Goal: Answer question/provide support

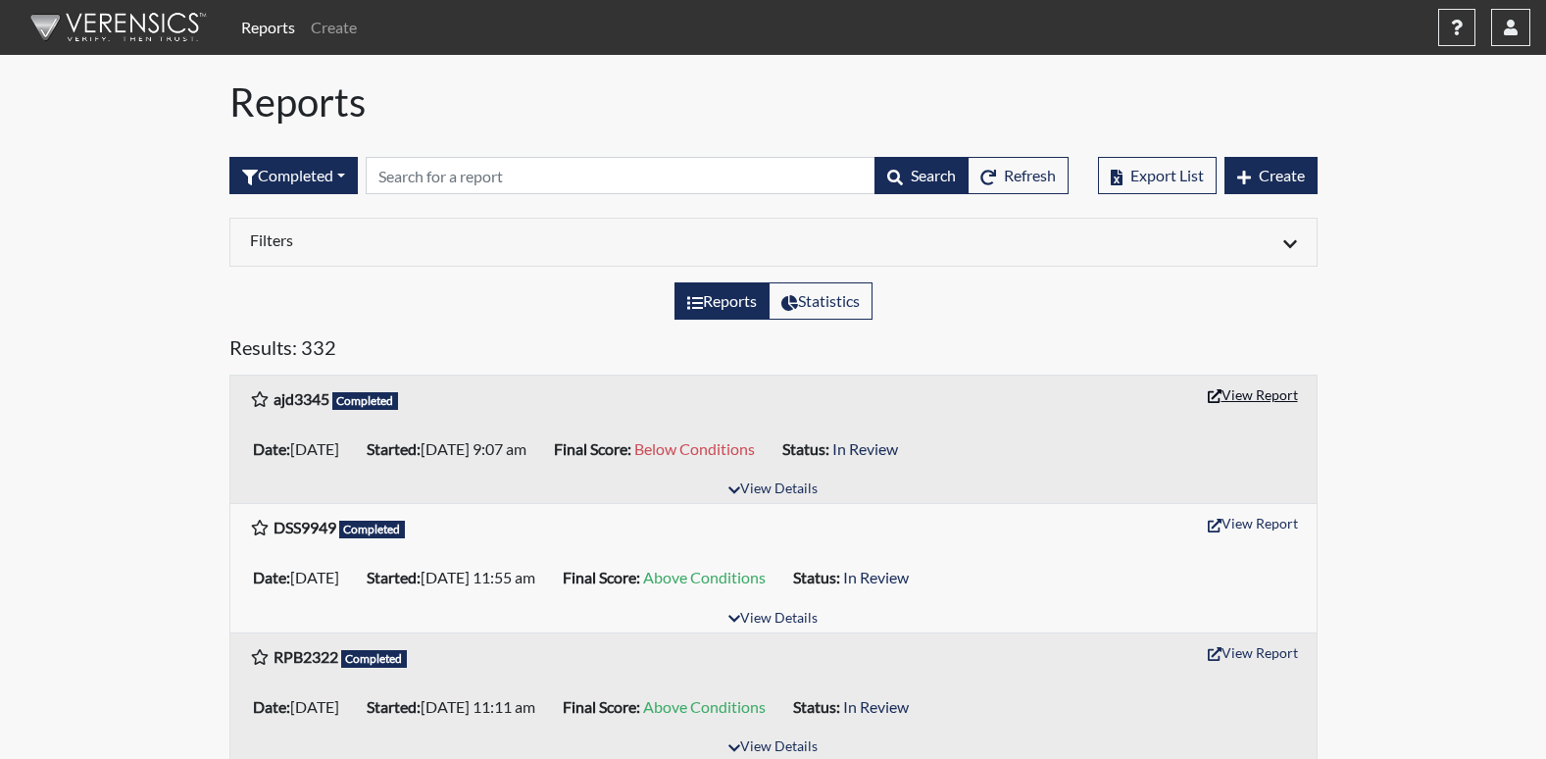
click at [1234, 405] on button "View Report" at bounding box center [1253, 394] width 108 height 30
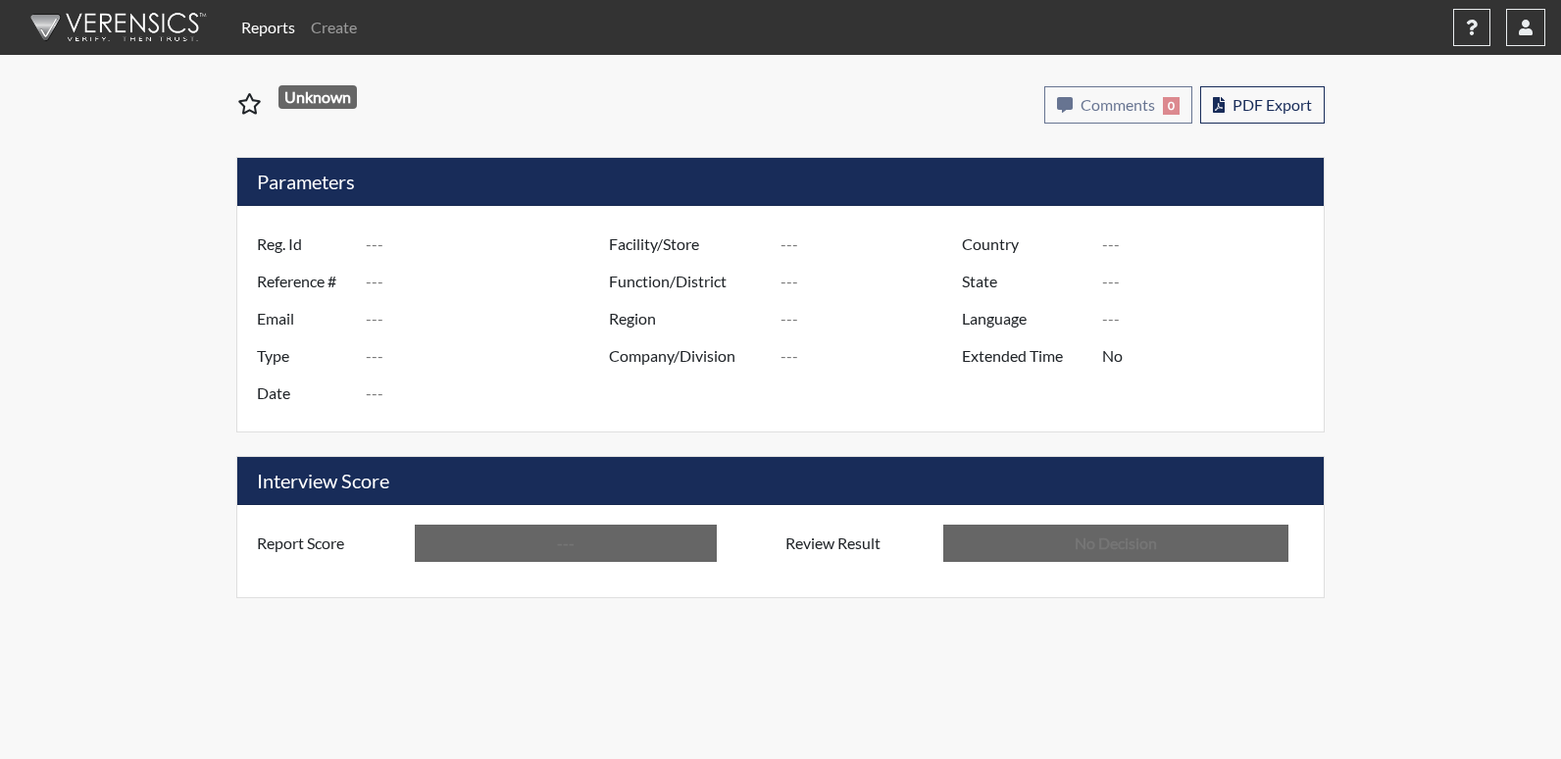
type input "ajd3345"
type input "50768"
type input "---"
type input "Corrections Pre-Employment"
type input "Aug 14, 2025"
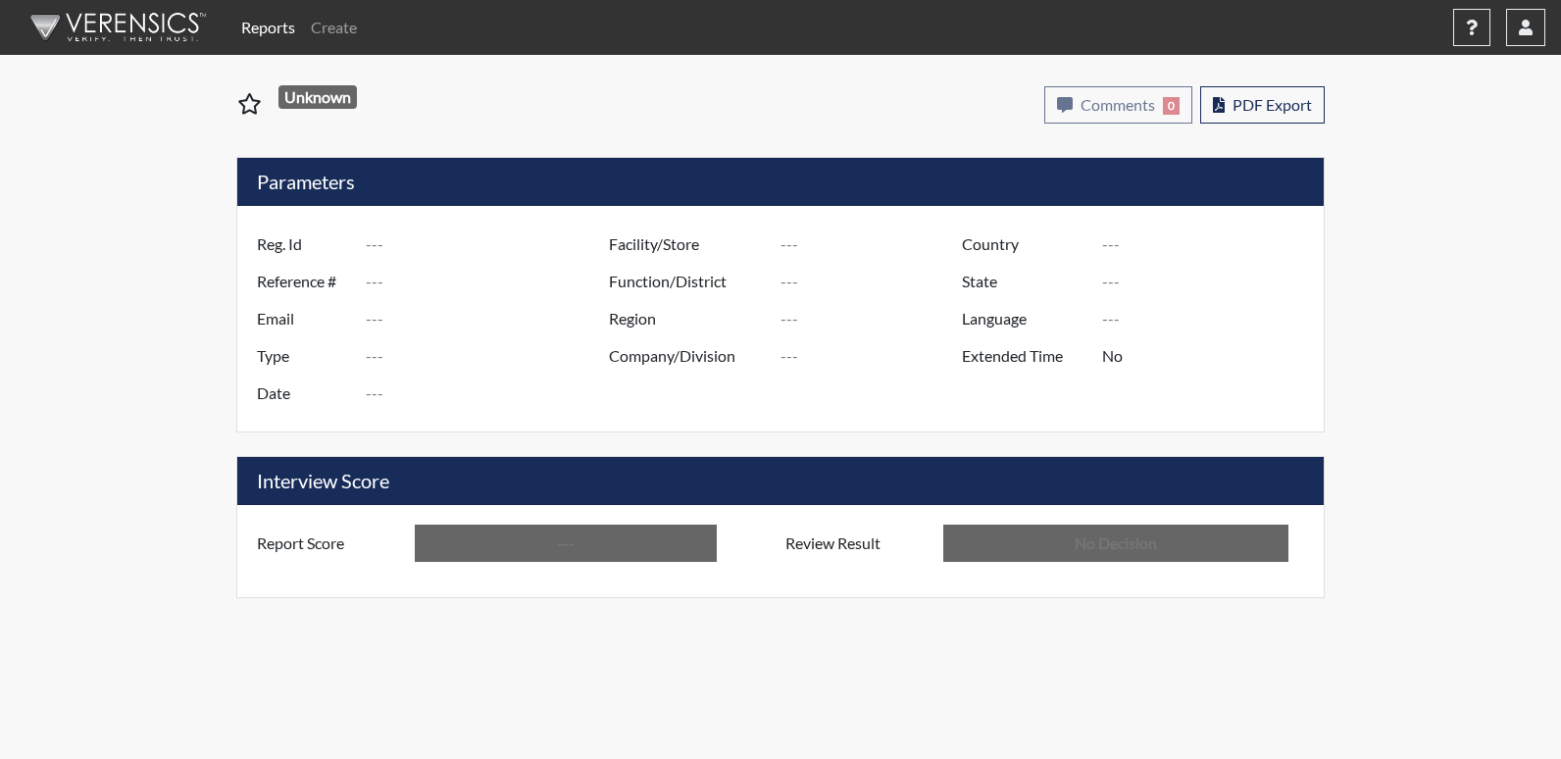
type input "Columbus TC"
type input "[GEOGRAPHIC_DATA]"
type input "[US_STATE]"
type input "English"
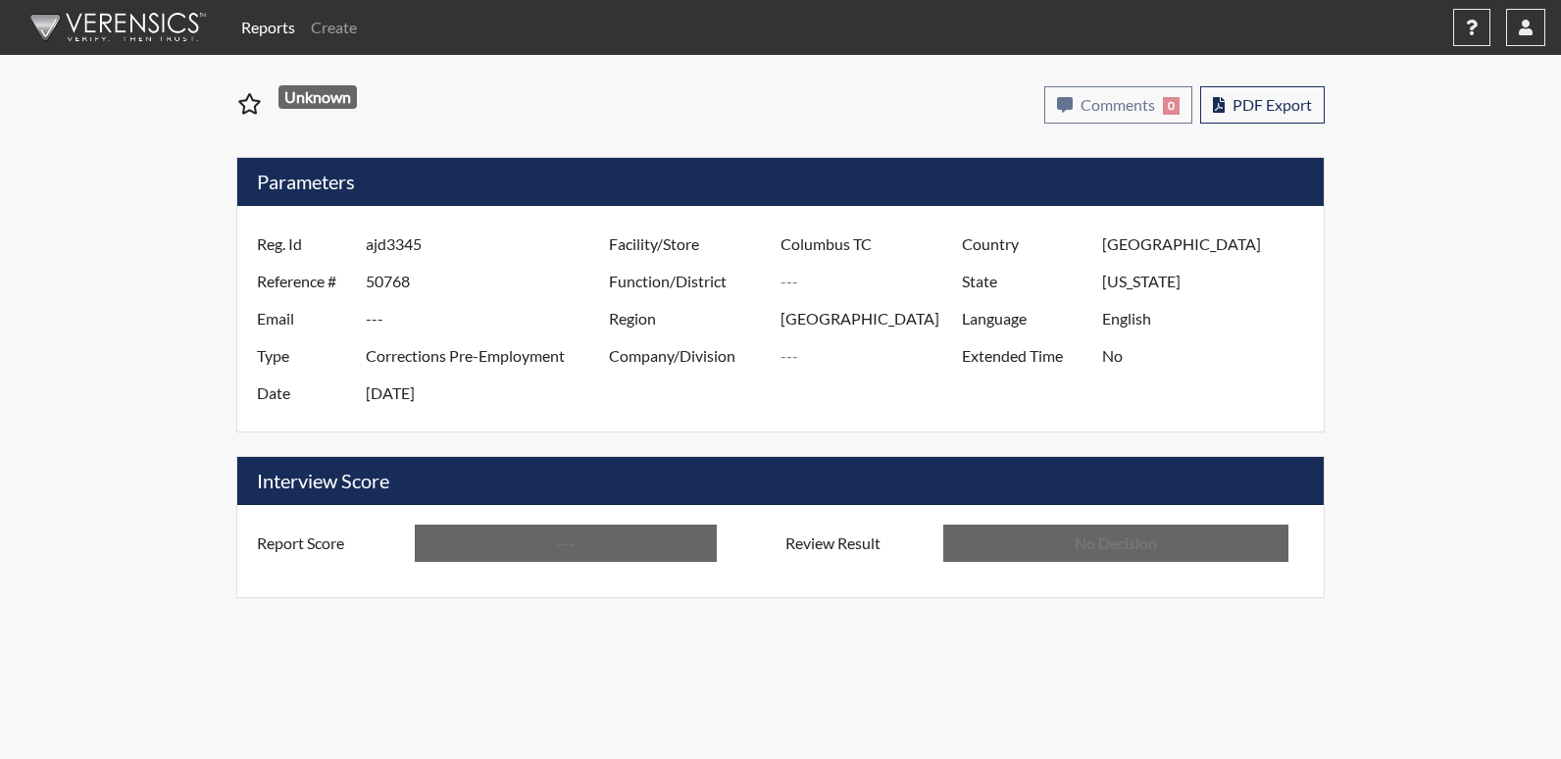
type input "Below Conditions"
type input "In Review"
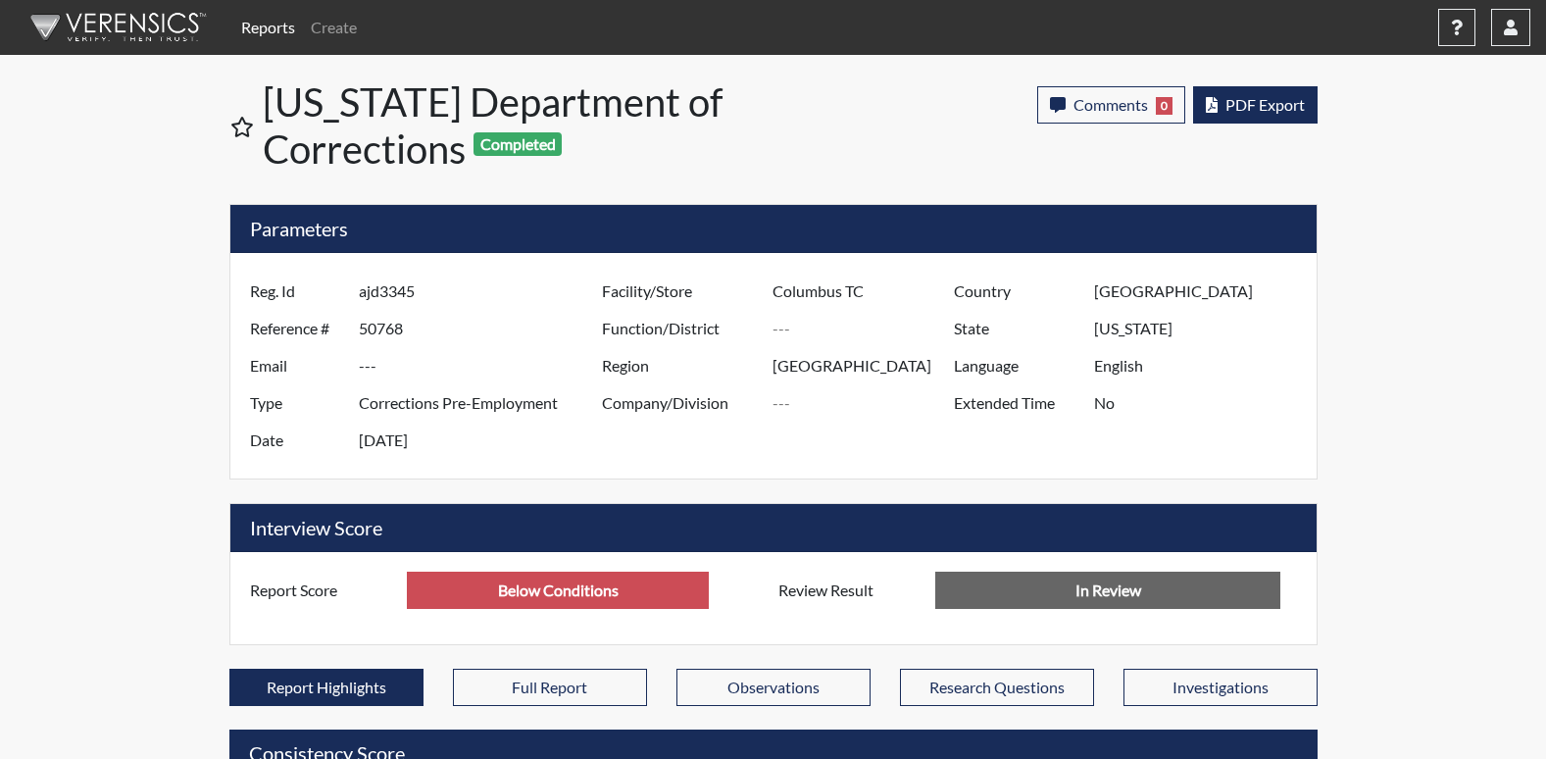
scroll to position [326, 815]
click at [1238, 113] on span "PDF Export" at bounding box center [1265, 104] width 79 height 19
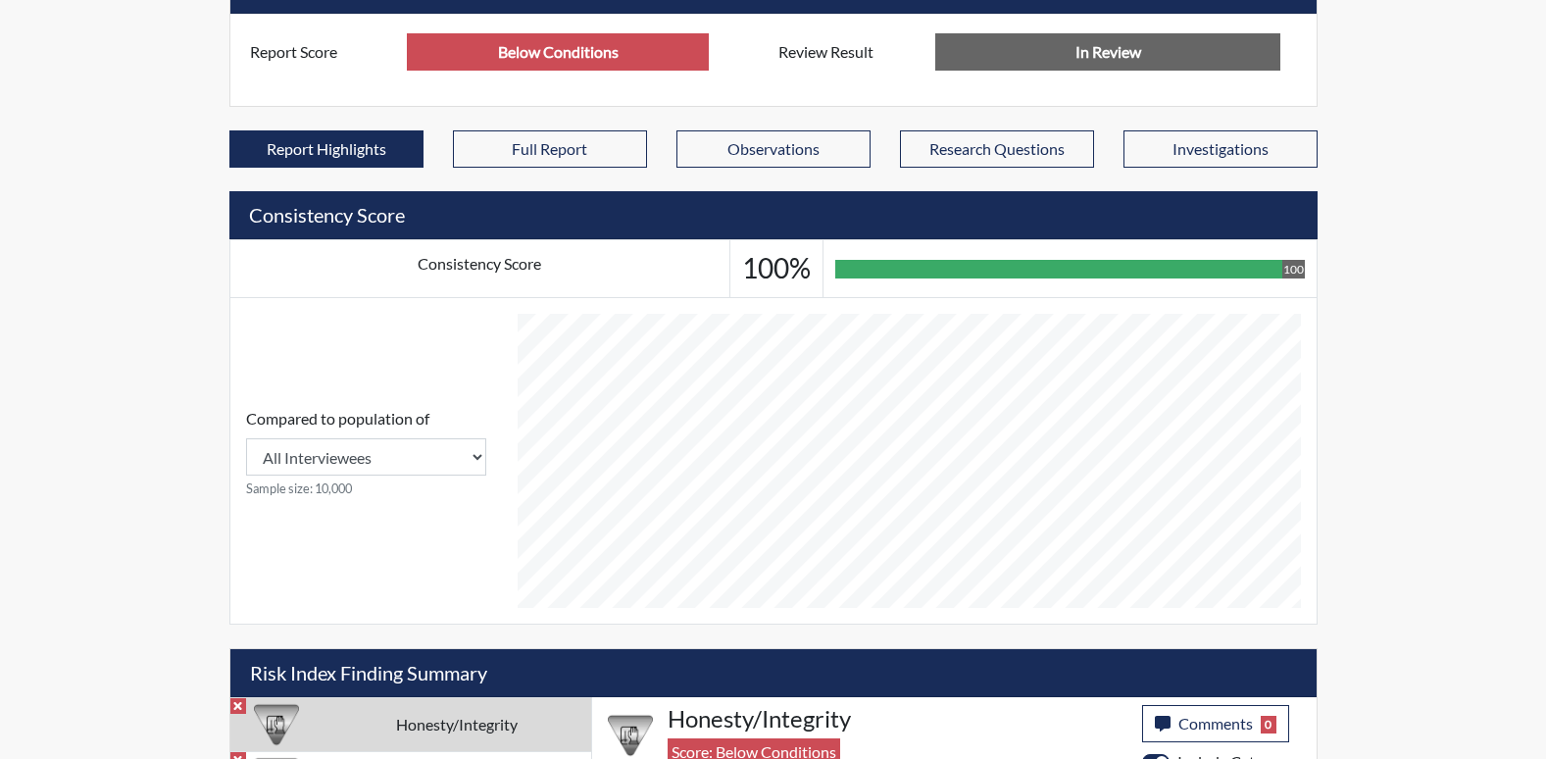
scroll to position [1202, 0]
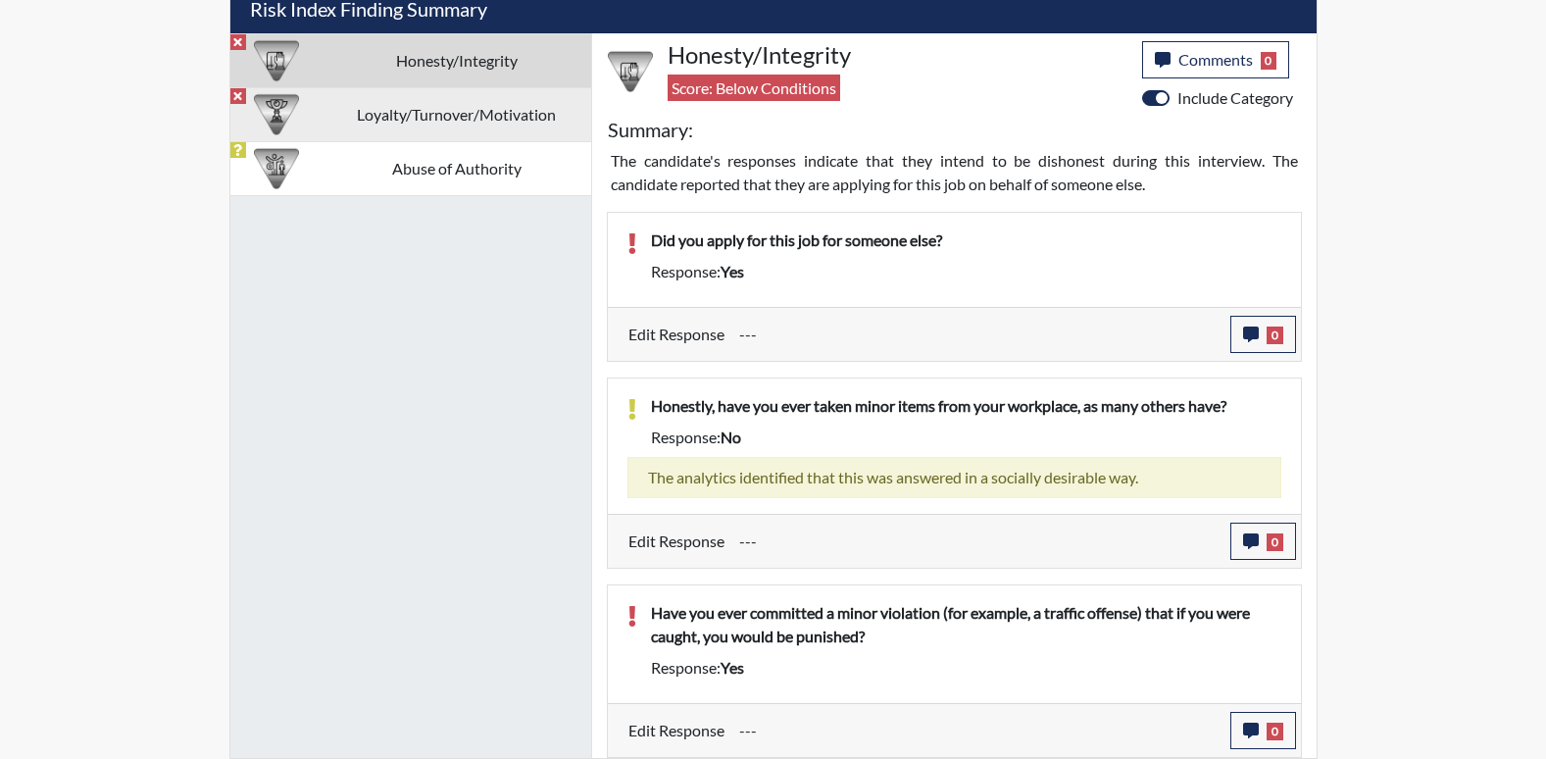
click at [351, 106] on td "Loyalty/Turnover/Motivation" at bounding box center [457, 114] width 269 height 54
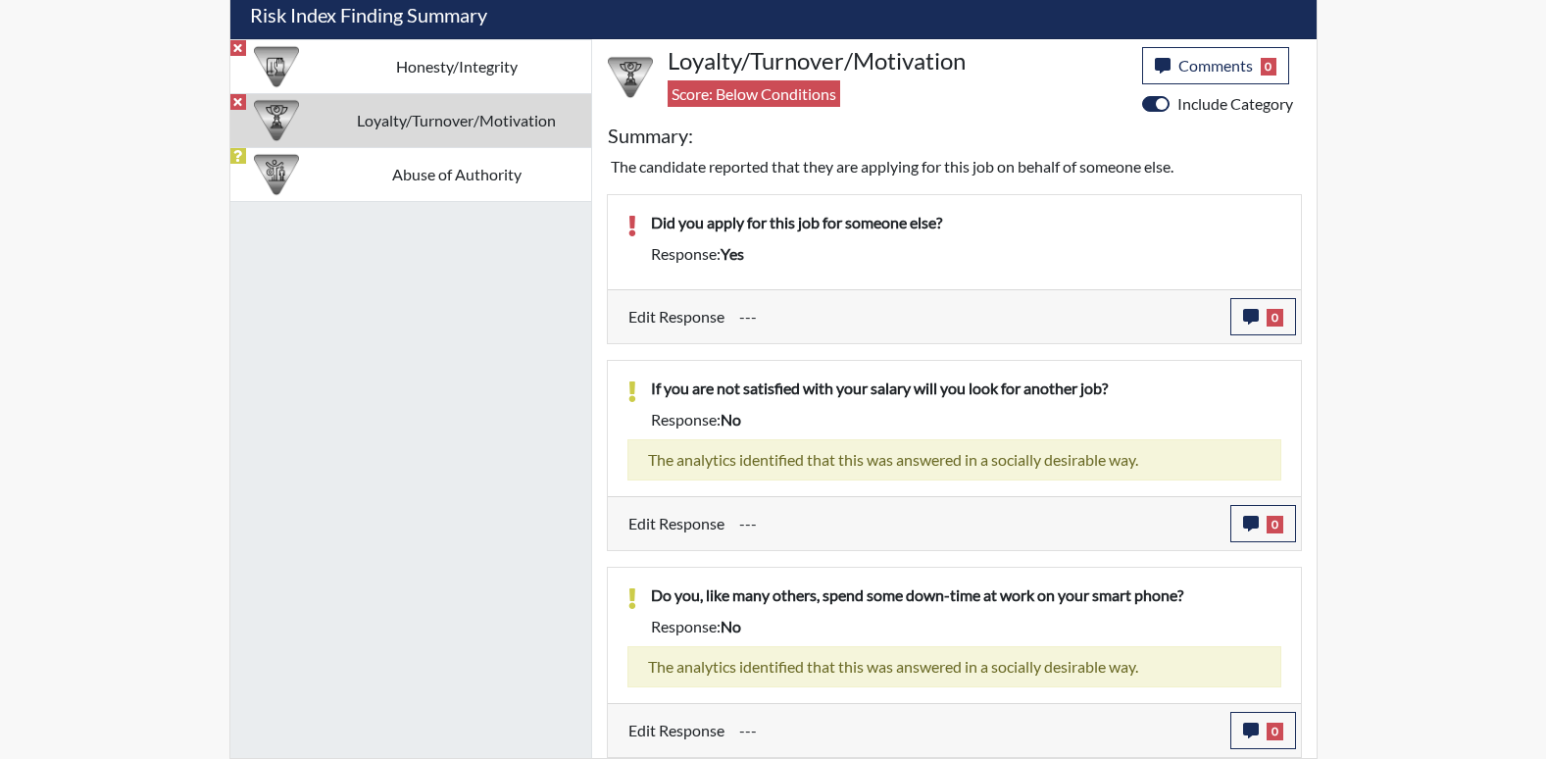
scroll to position [1196, 0]
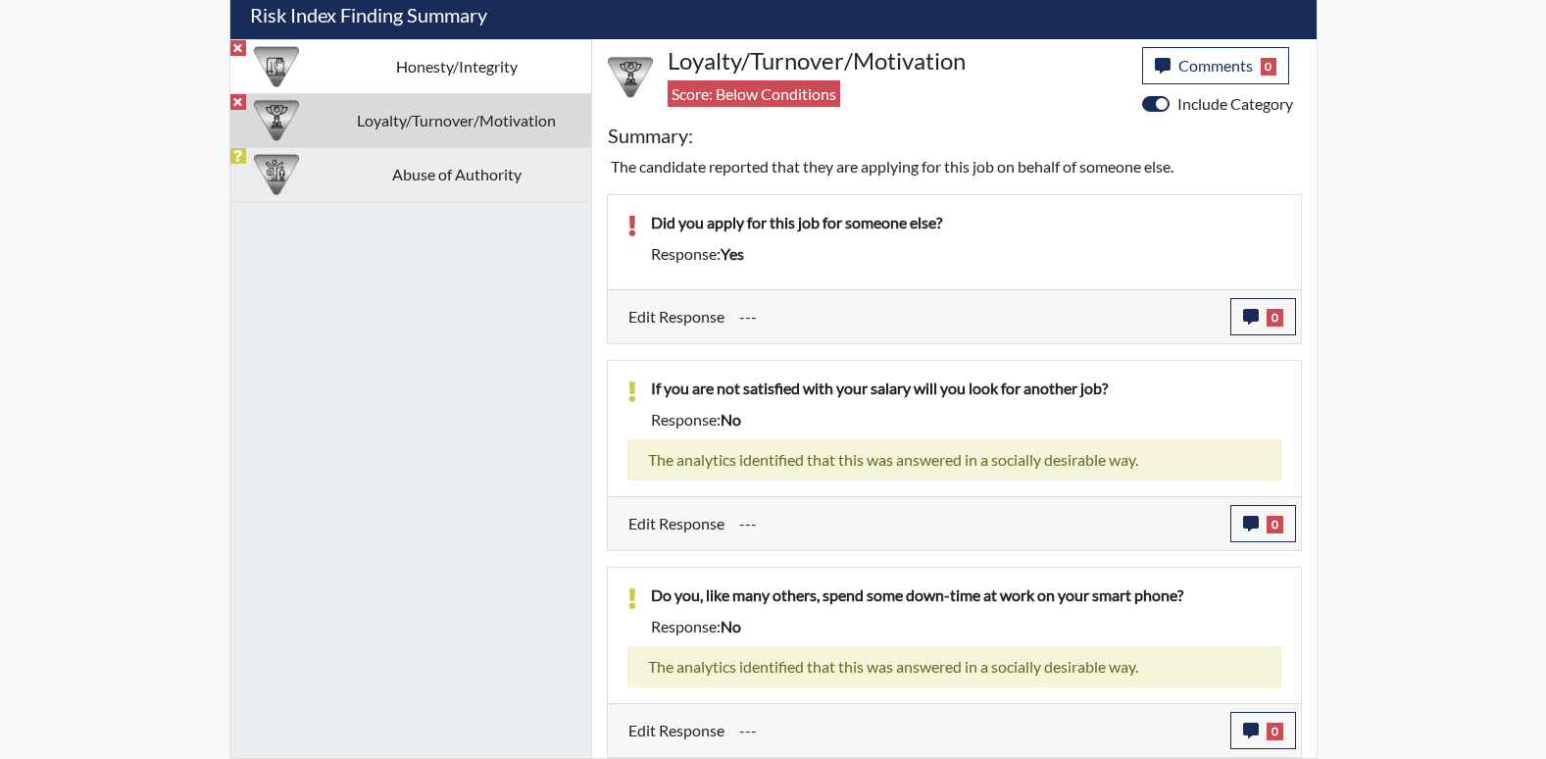
click at [488, 175] on td "Abuse of Authority" at bounding box center [457, 174] width 269 height 54
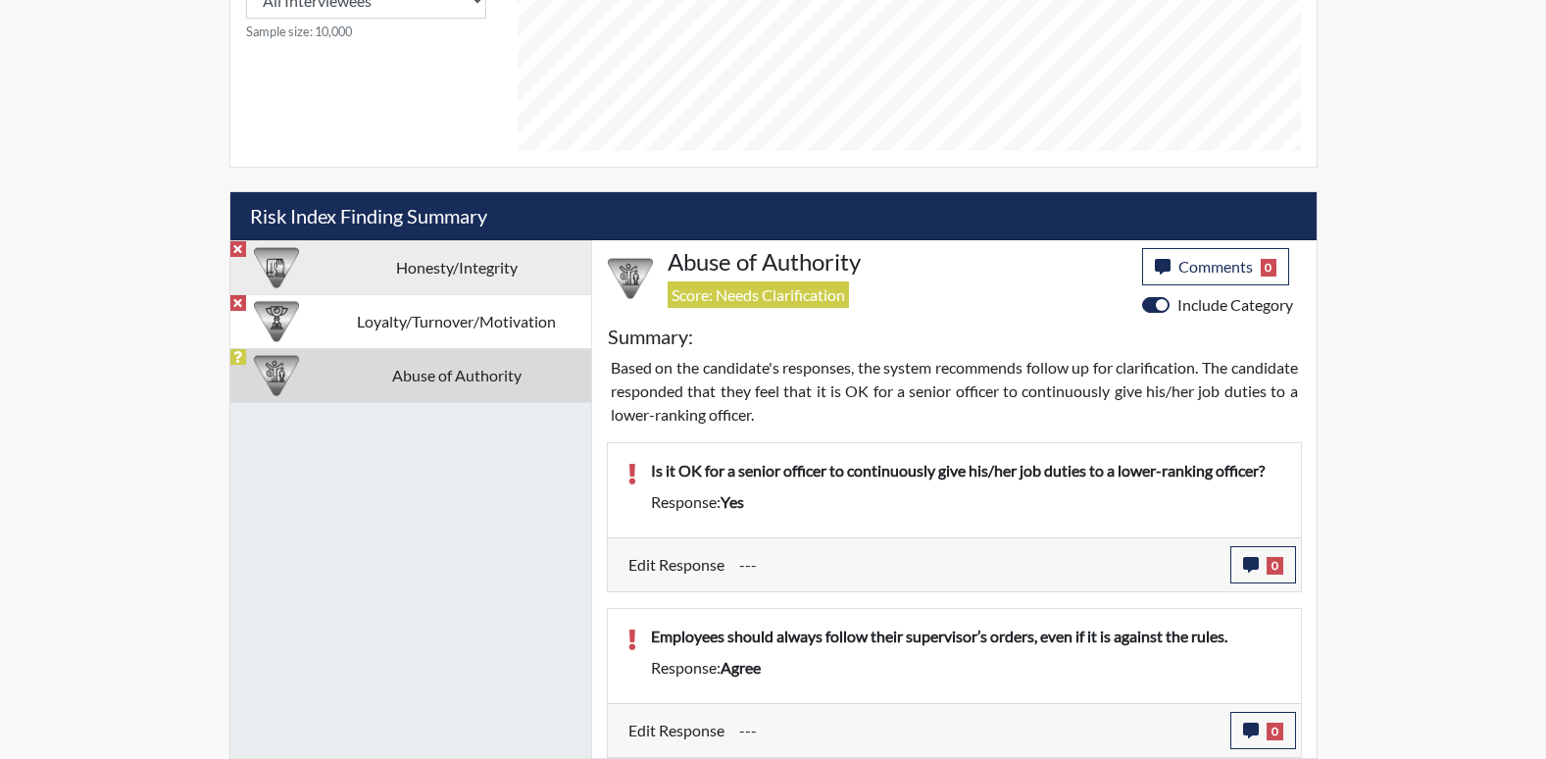
click at [377, 284] on td "Honesty/Integrity" at bounding box center [457, 267] width 269 height 54
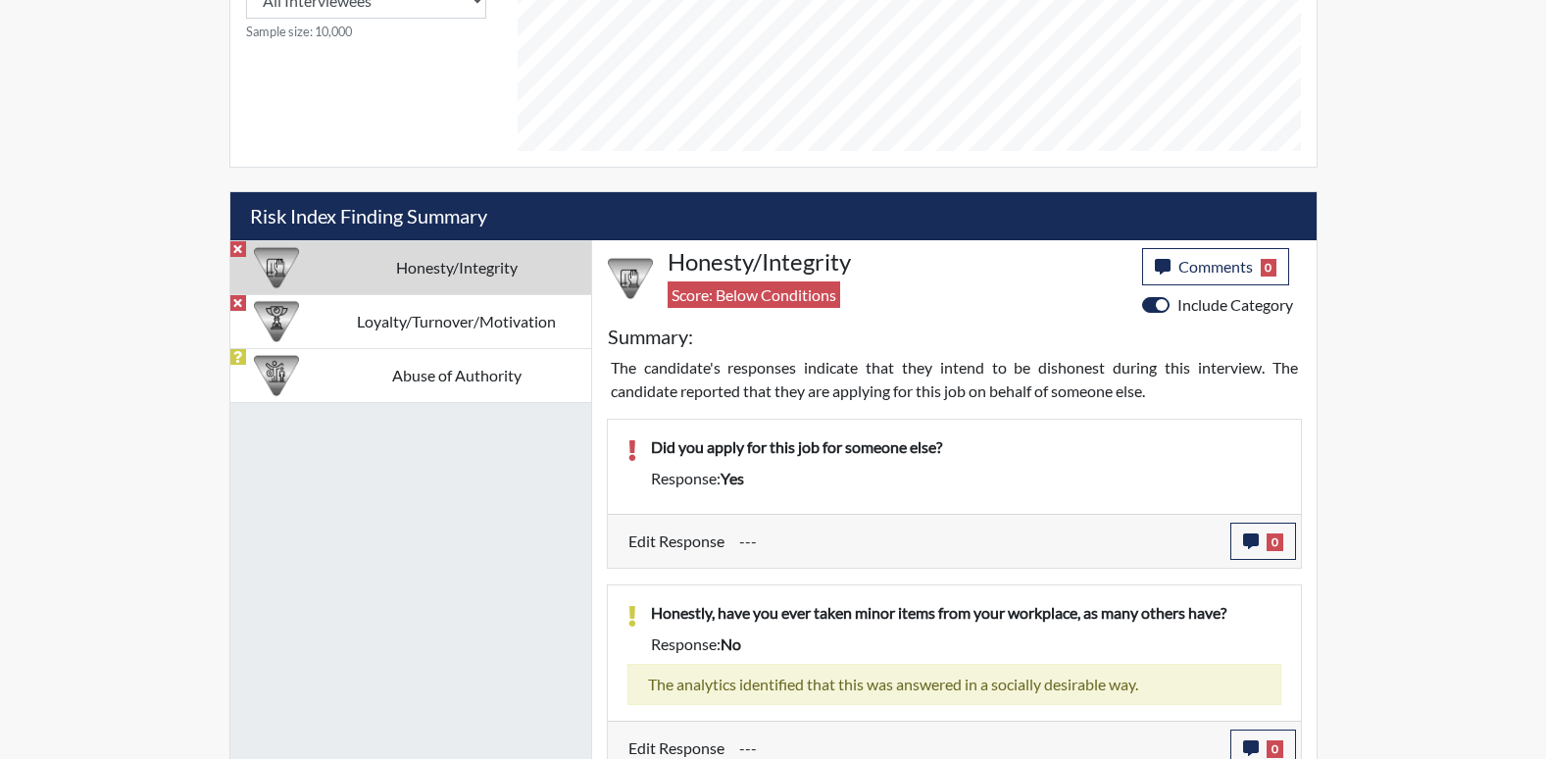
scroll to position [1202, 0]
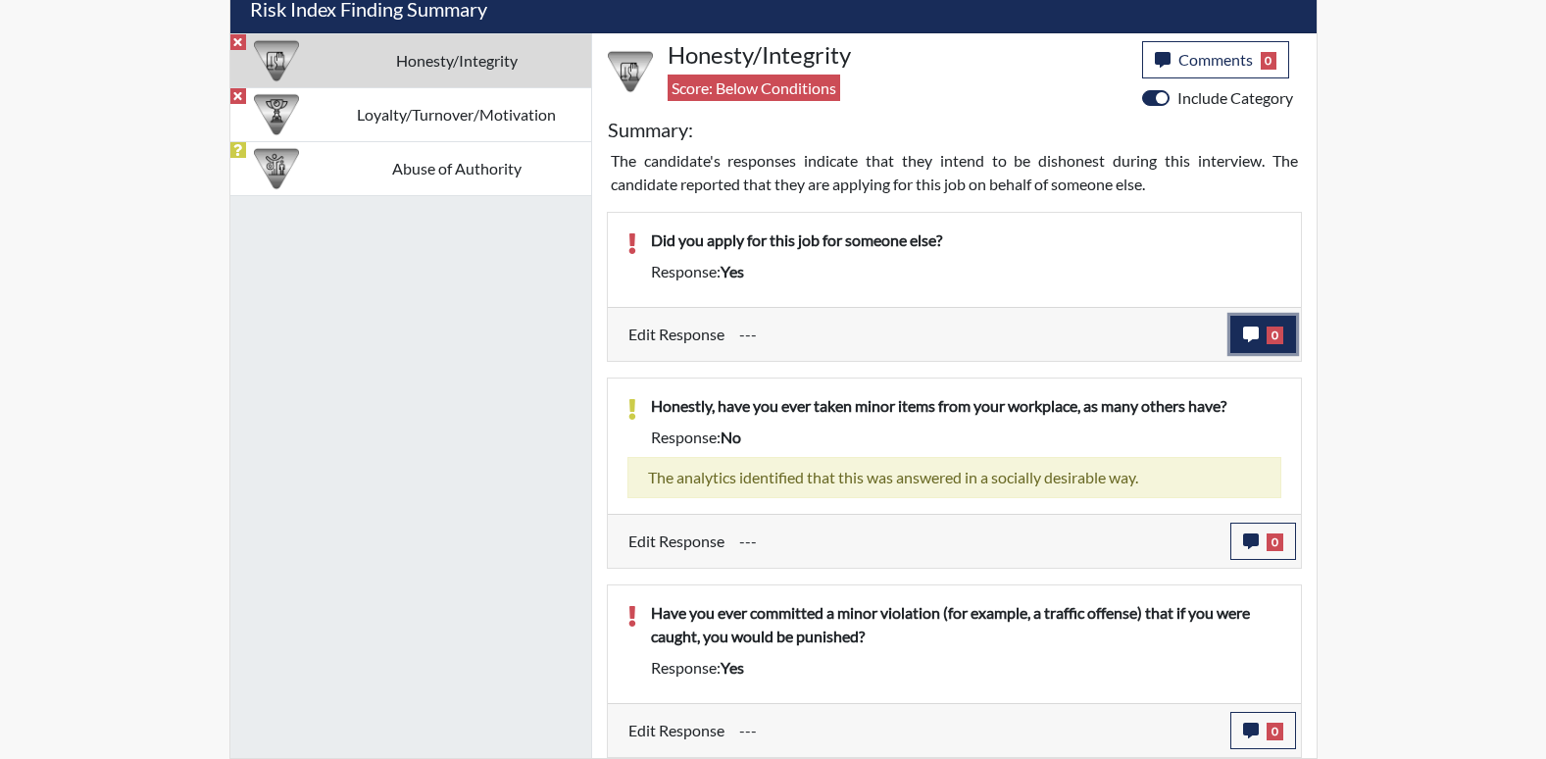
click at [1283, 338] on span "0" at bounding box center [1275, 336] width 17 height 18
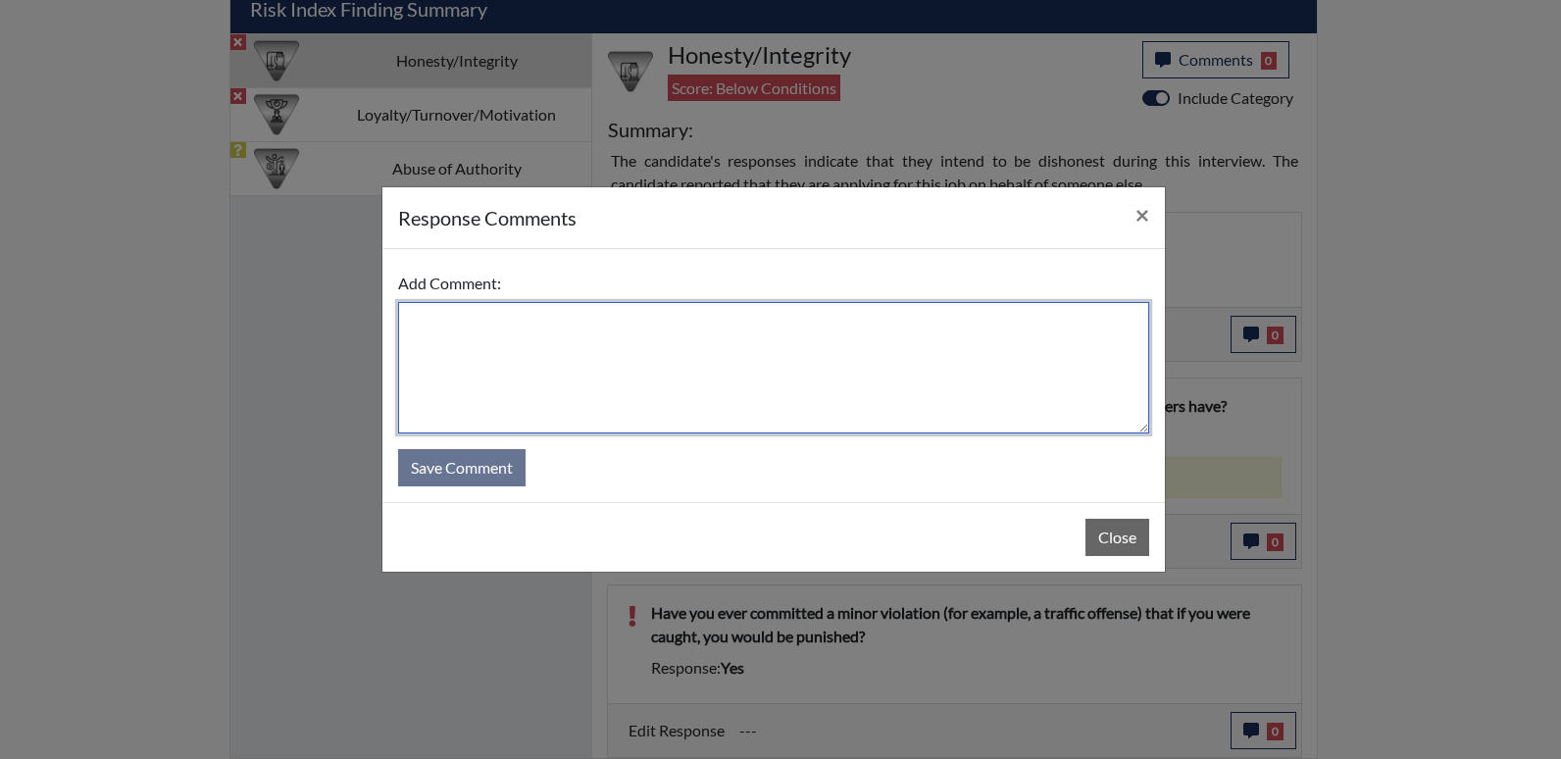
click at [1019, 349] on textarea at bounding box center [773, 367] width 751 height 131
type textarea "No, I applied for myself."
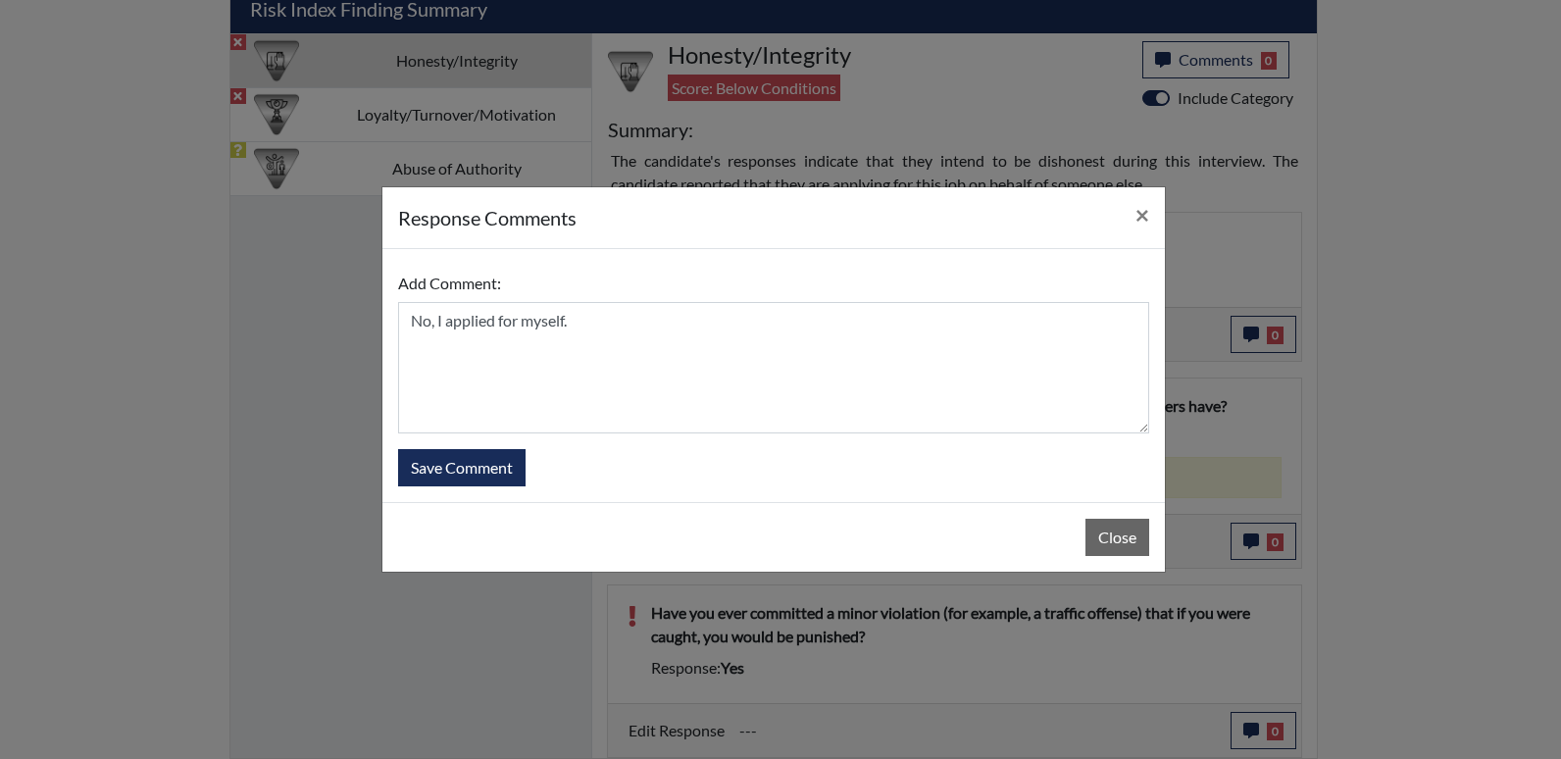
click at [461, 489] on div "Add Comment: No, I applied for myself. Save Comment" at bounding box center [773, 375] width 782 height 253
click at [460, 474] on button "Save Comment" at bounding box center [461, 467] width 127 height 37
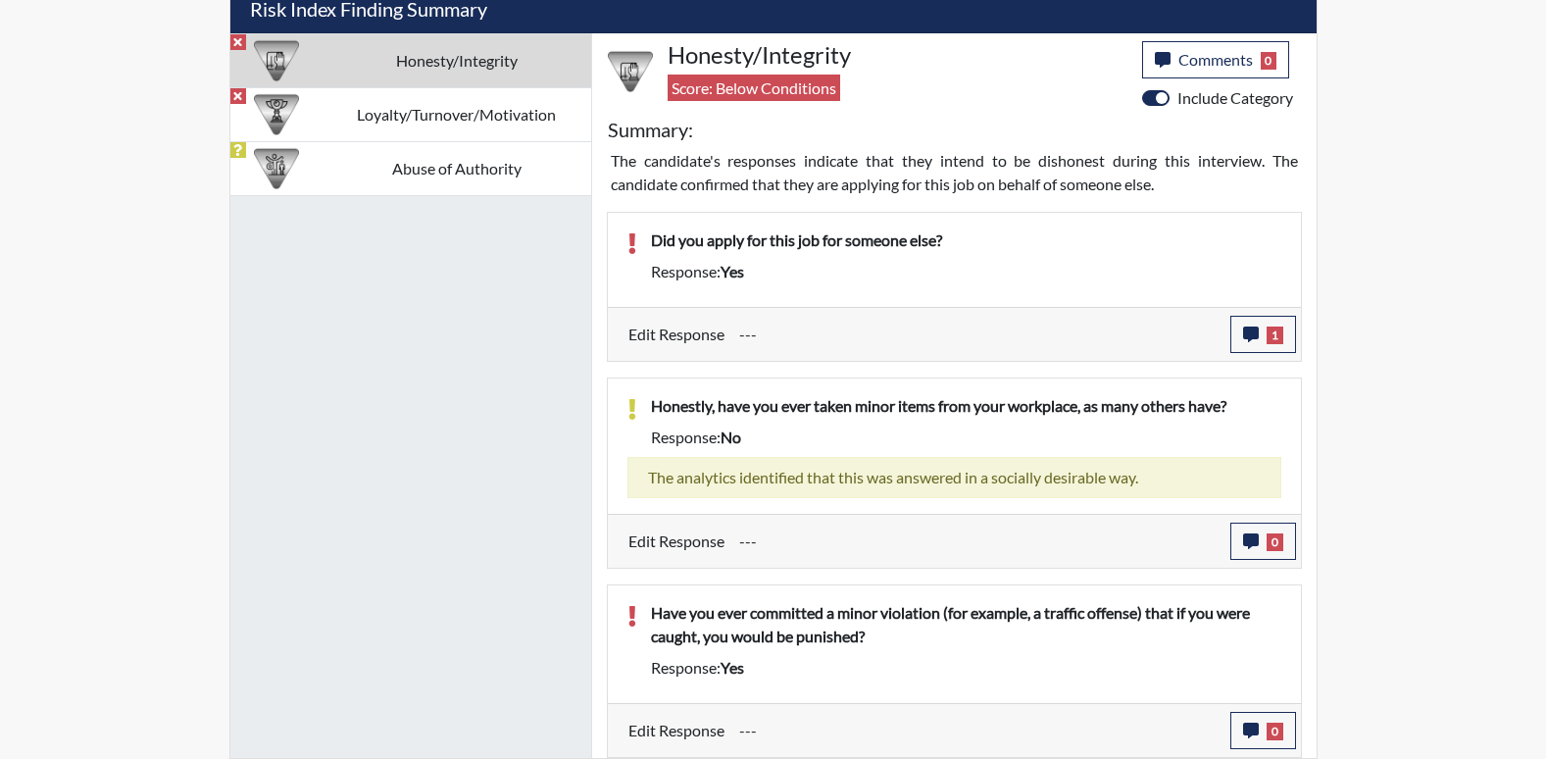
scroll to position [326, 815]
click at [1273, 713] on button "0" at bounding box center [1264, 730] width 66 height 37
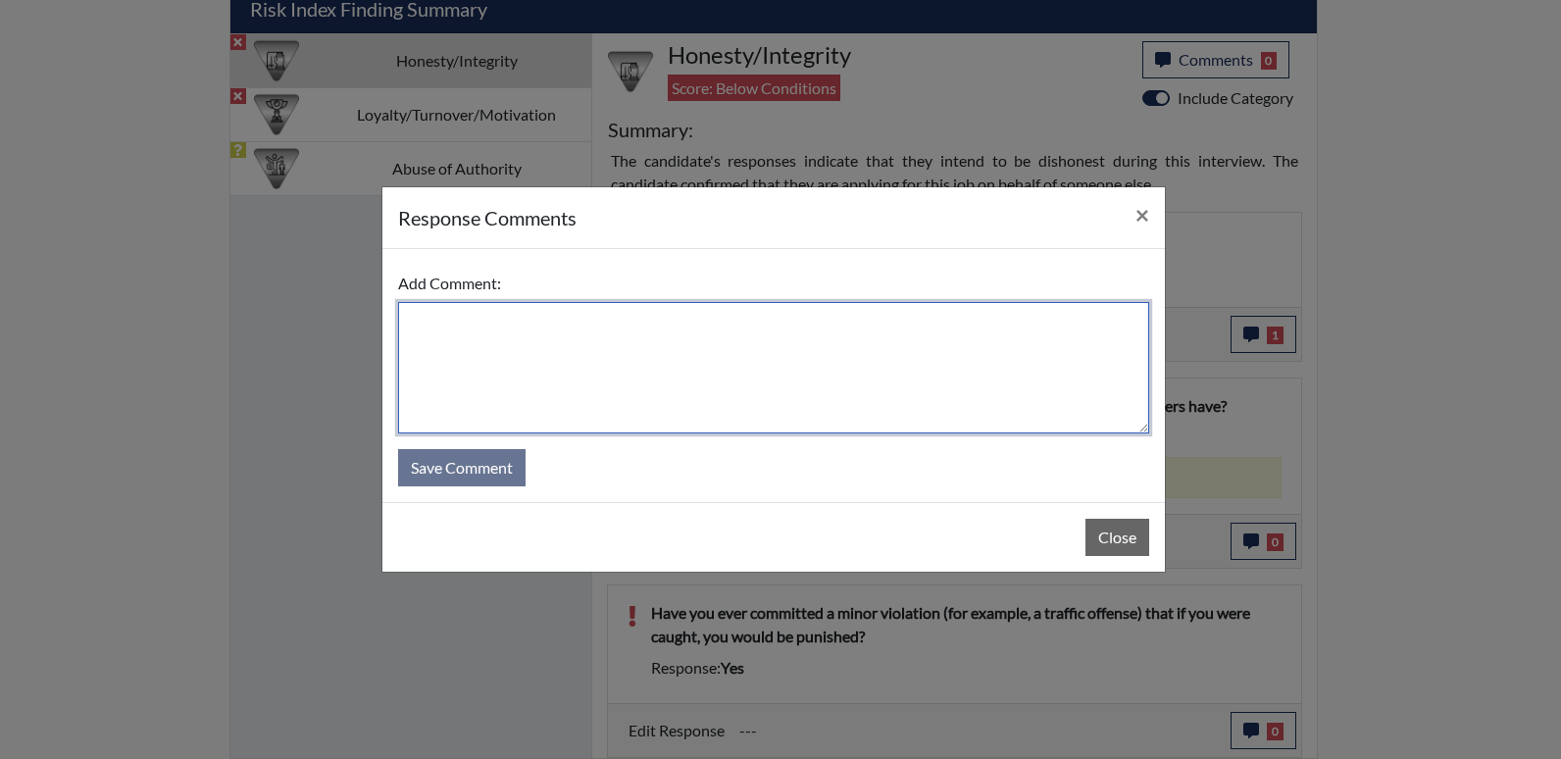
click at [522, 378] on textarea at bounding box center [773, 367] width 751 height 131
type textarea "Yes, moving violations."
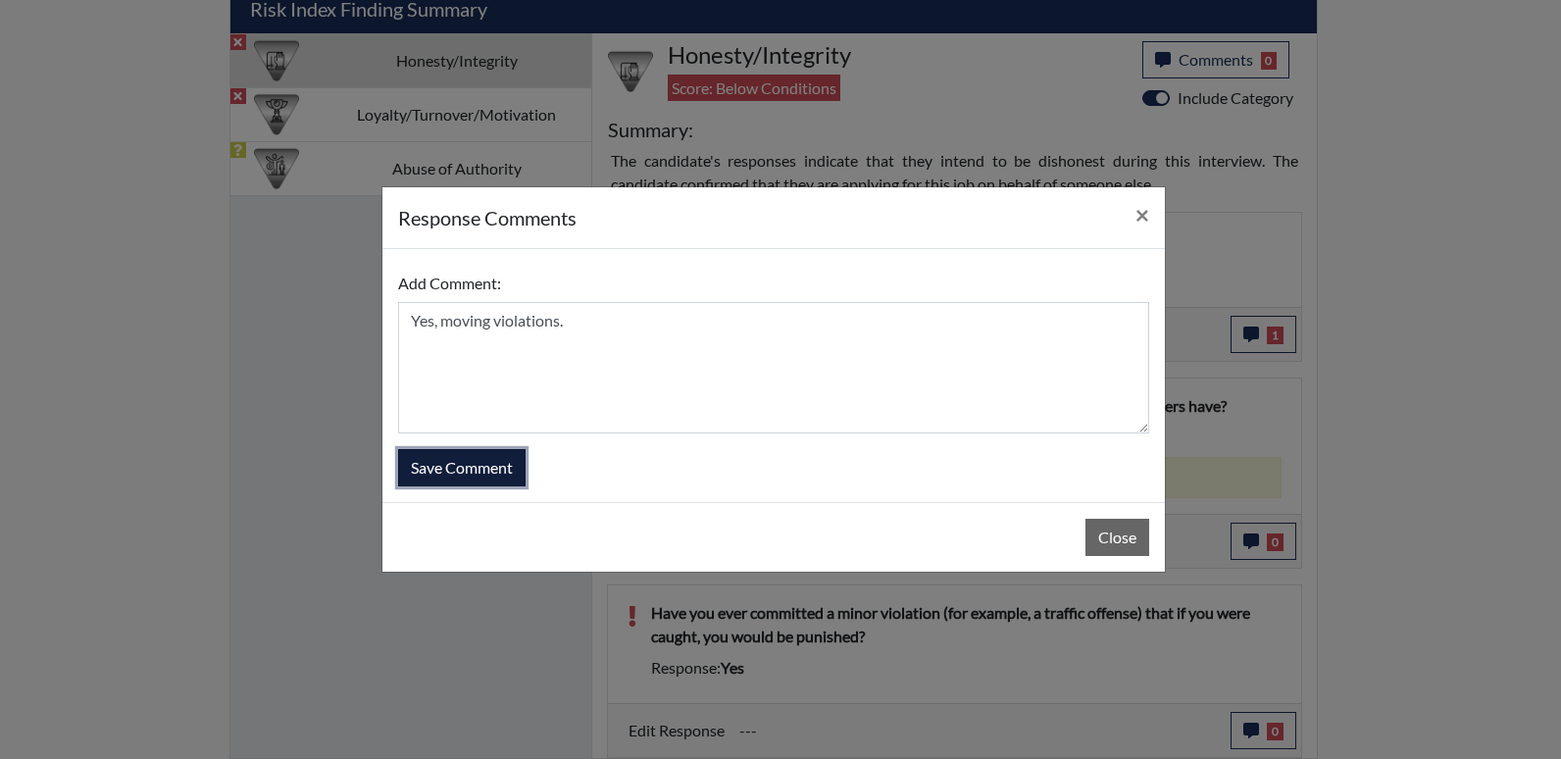
click at [484, 475] on button "Save Comment" at bounding box center [461, 467] width 127 height 37
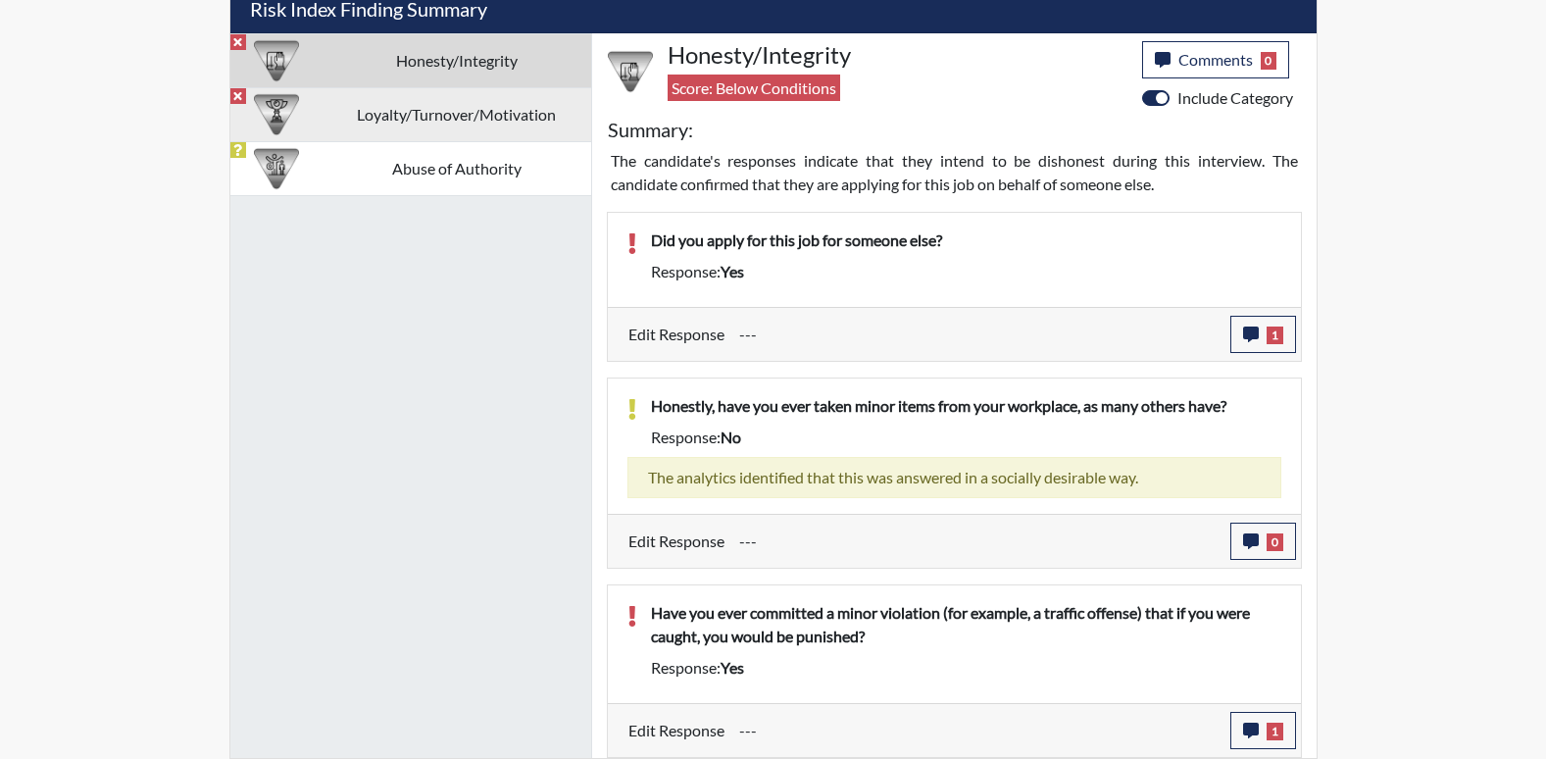
click at [431, 114] on td "Loyalty/Turnover/Motivation" at bounding box center [457, 114] width 269 height 54
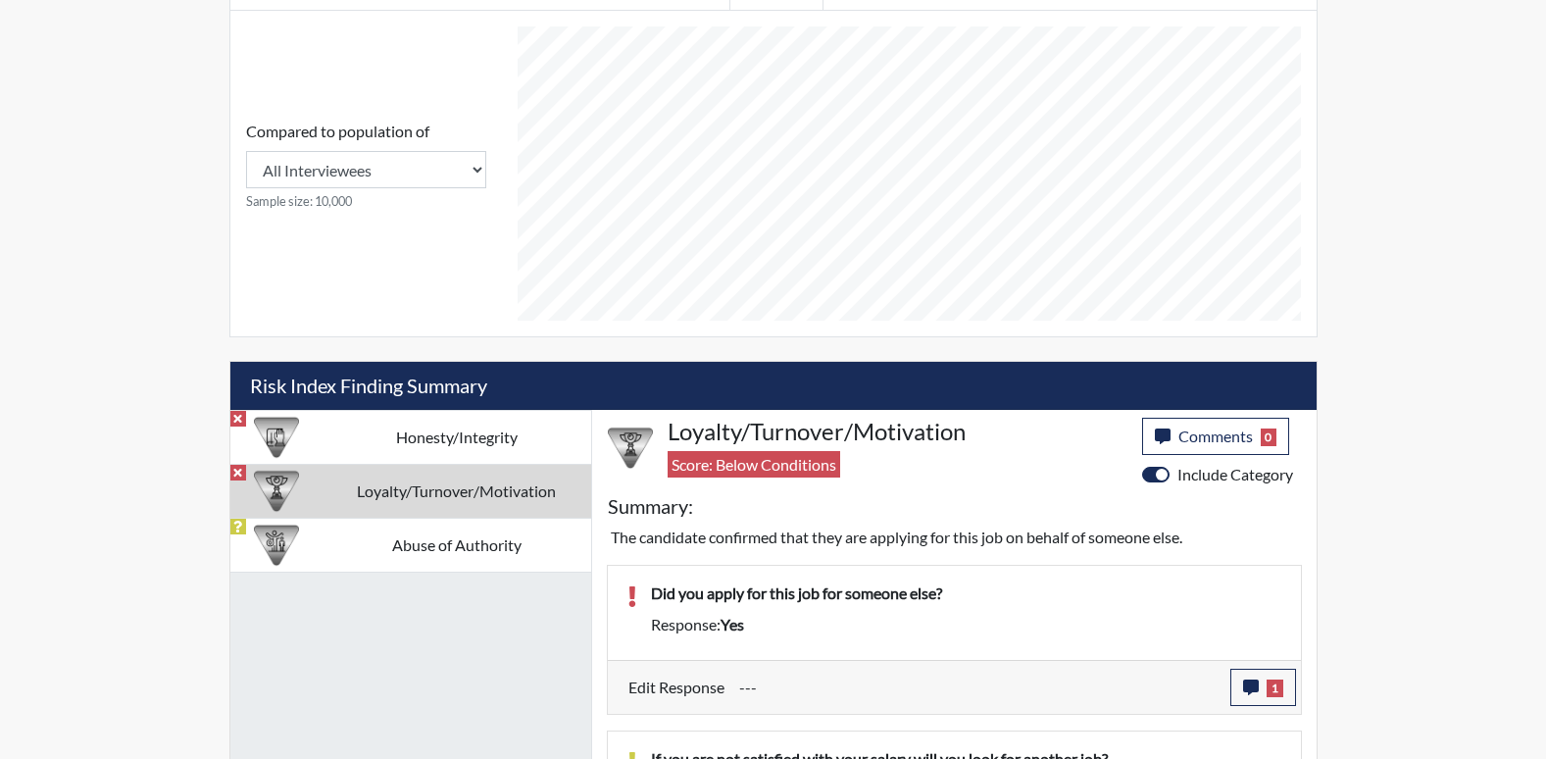
scroll to position [1196, 0]
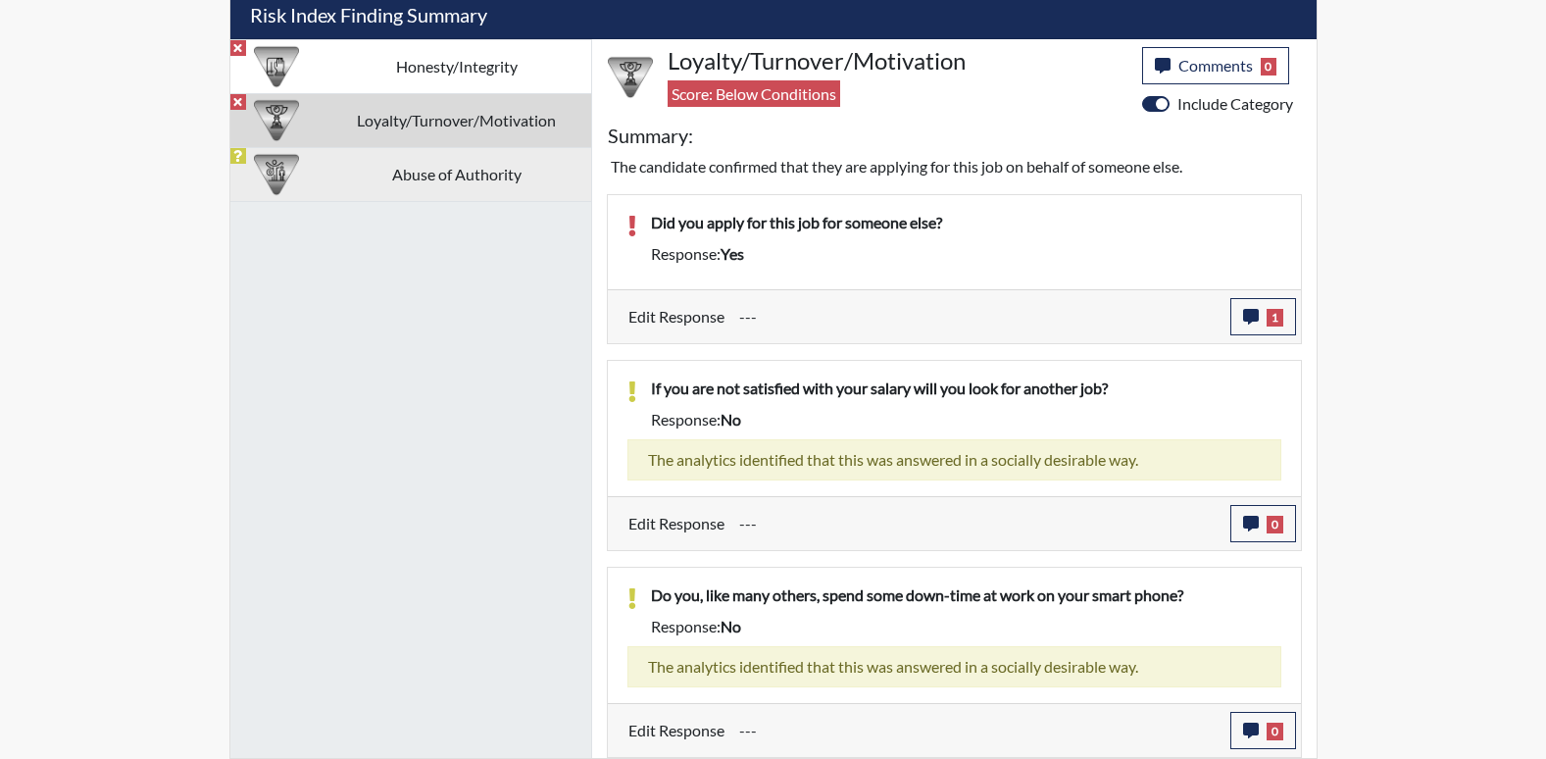
click at [408, 187] on td "Abuse of Authority" at bounding box center [457, 174] width 269 height 54
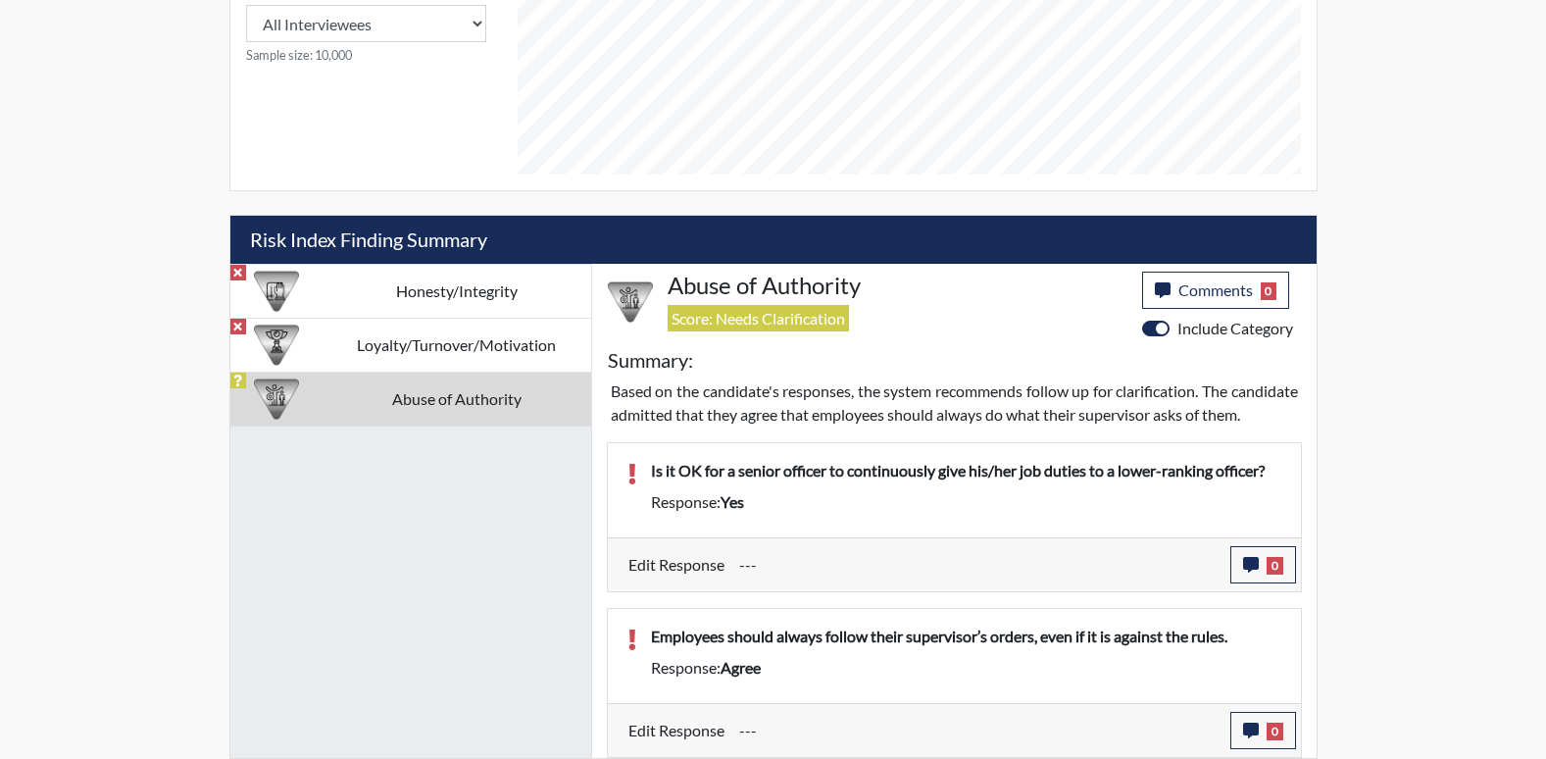
scroll to position [995, 0]
click at [1232, 574] on button "0" at bounding box center [1264, 564] width 66 height 37
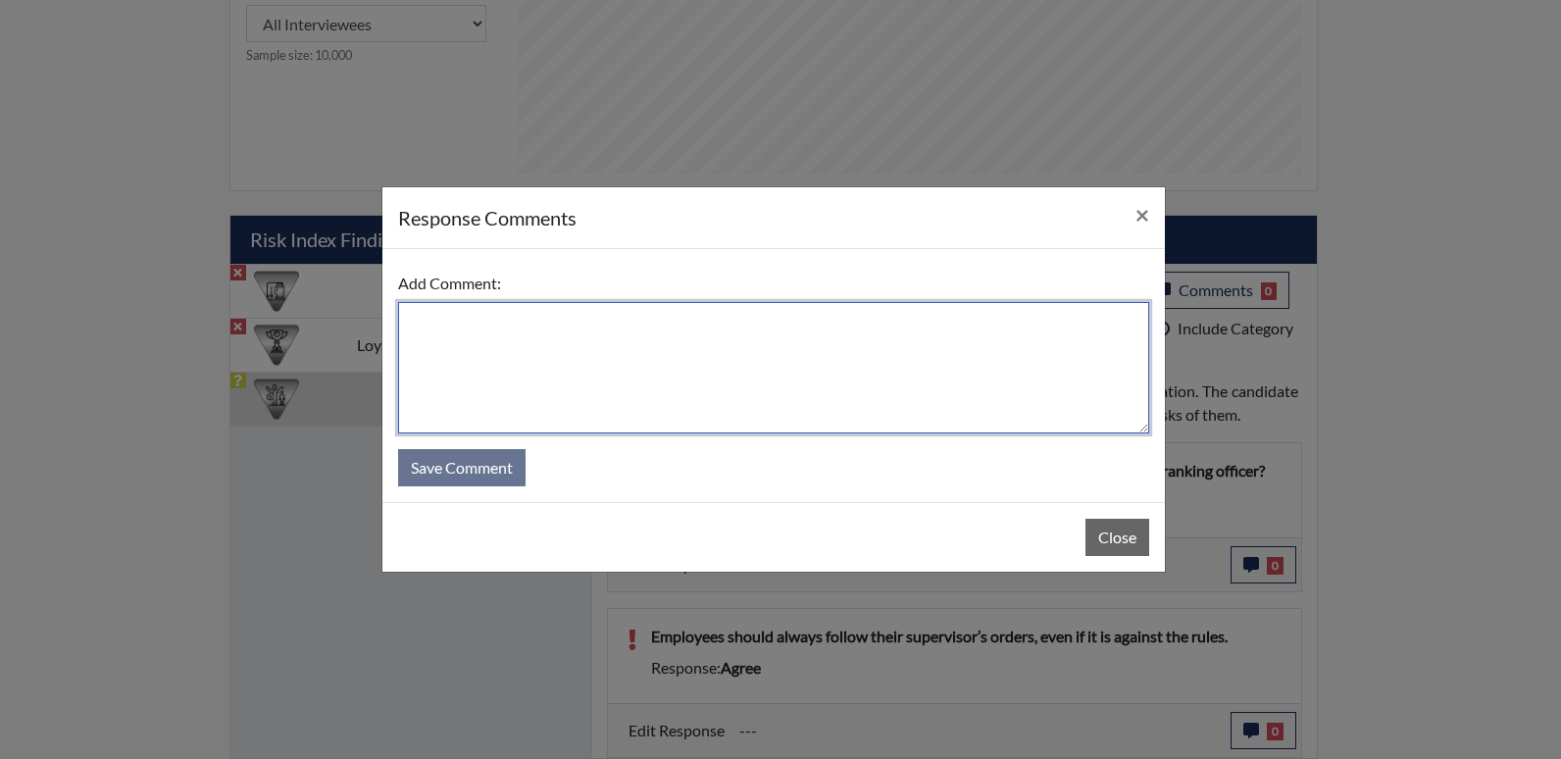
click at [630, 407] on textarea at bounding box center [773, 367] width 751 height 131
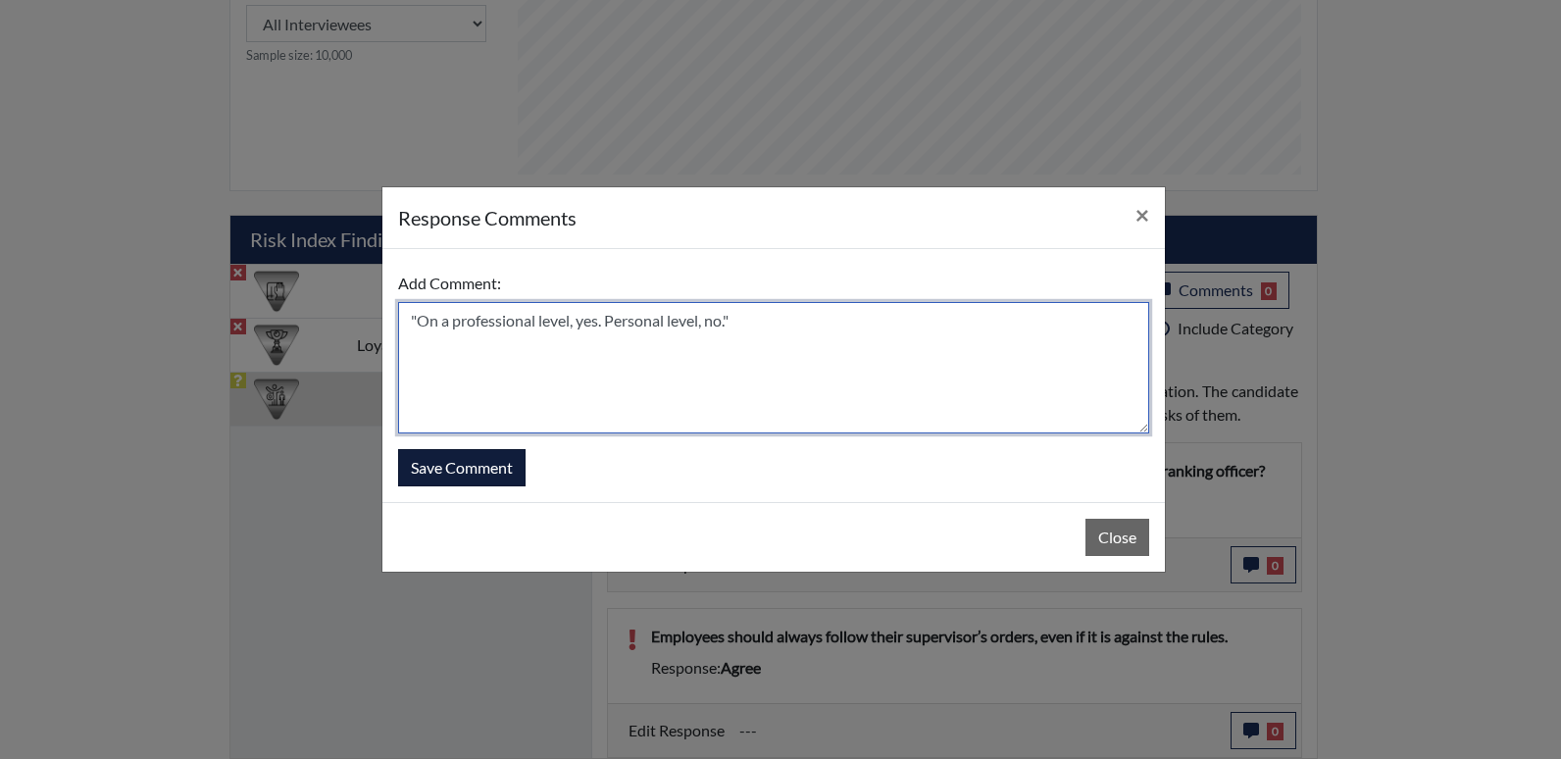
type textarea ""On a professional level, yes. Personal level, no.""
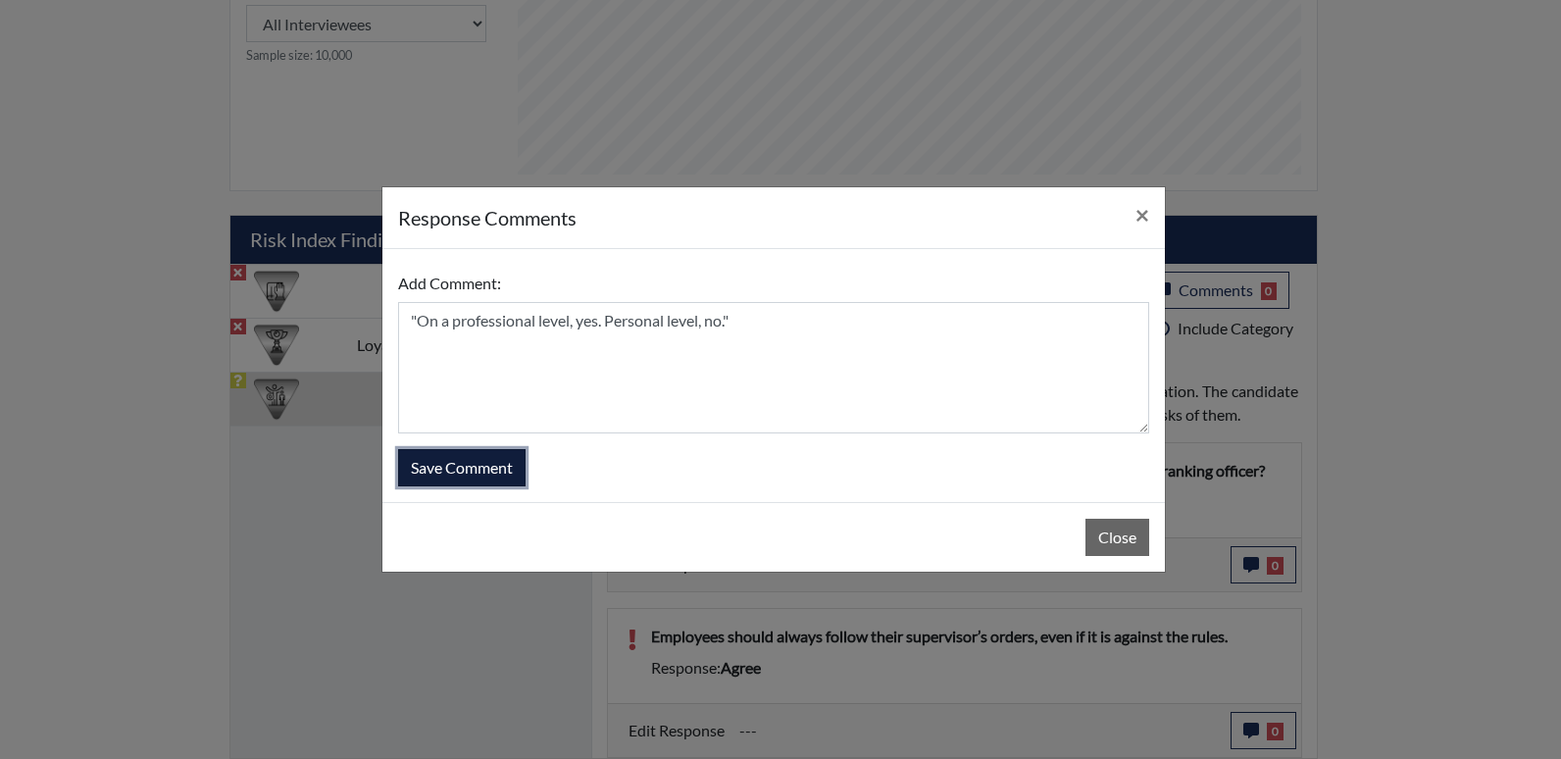
click at [476, 461] on button "Save Comment" at bounding box center [461, 467] width 127 height 37
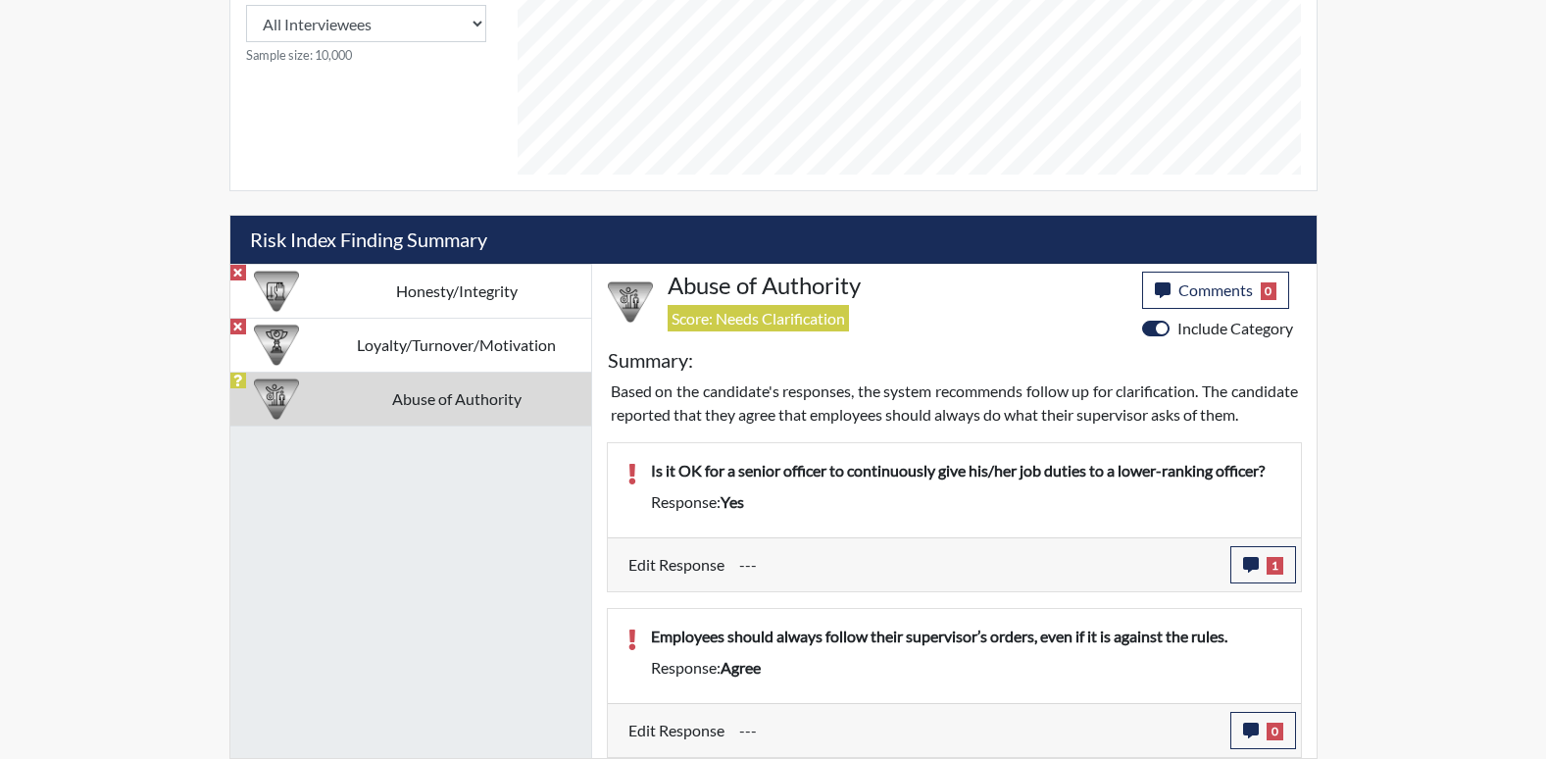
scroll to position [326, 815]
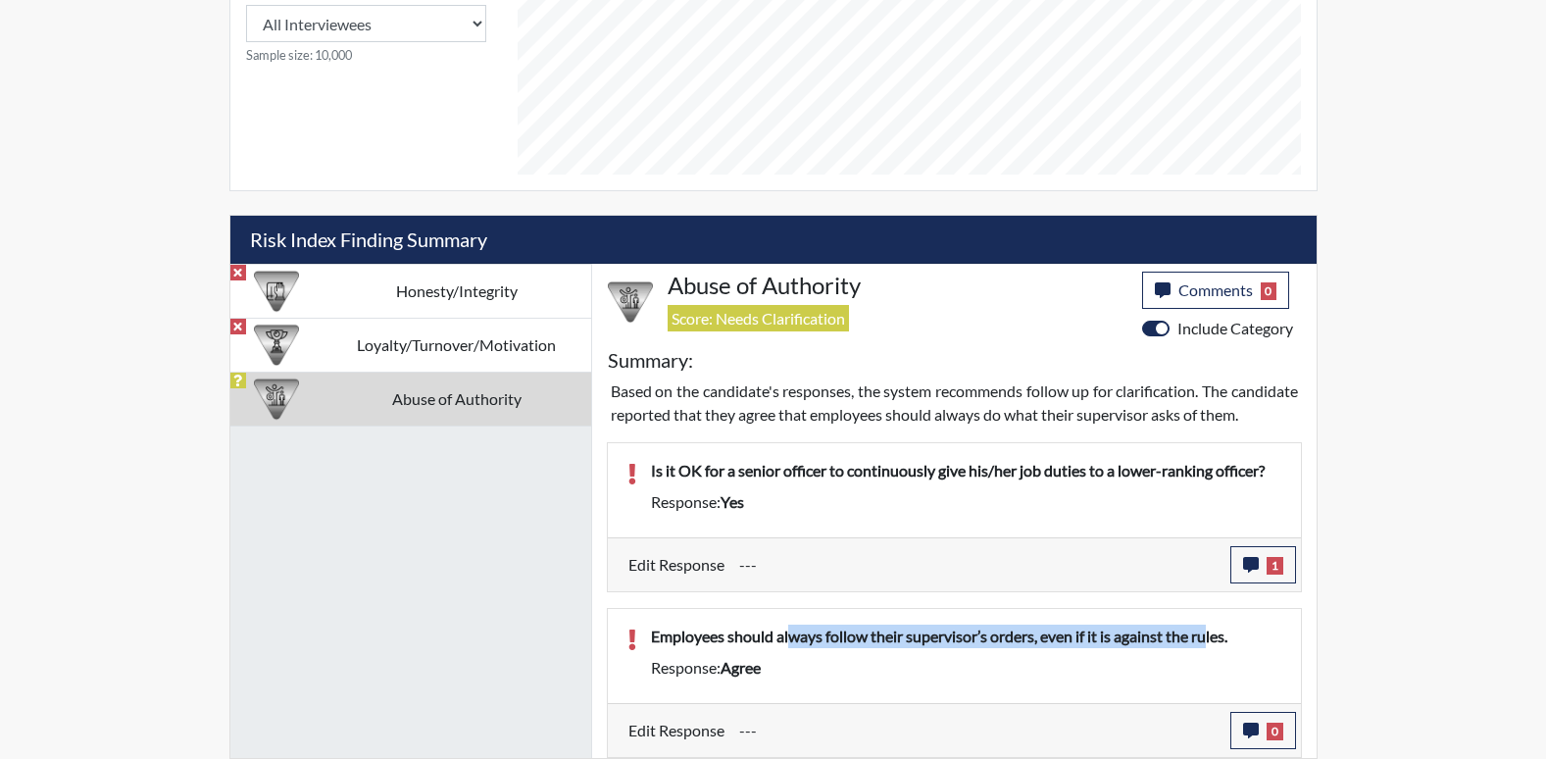
drag, startPoint x: 789, startPoint y: 627, endPoint x: 1216, endPoint y: 633, distance: 426.6
click at [1216, 633] on p "Employees should always follow their supervisor’s orders, even if it is against…" at bounding box center [966, 637] width 630 height 24
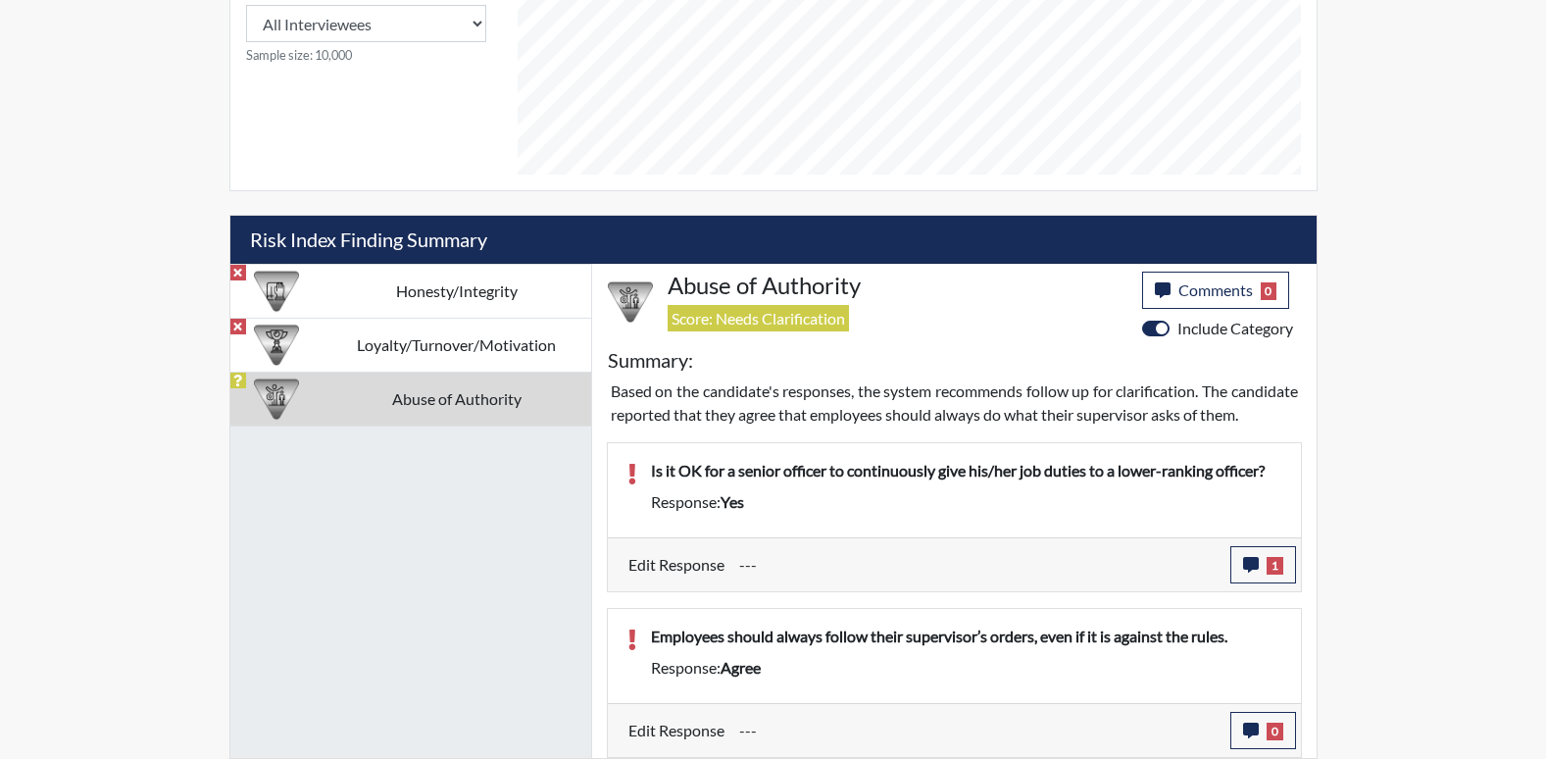
drag, startPoint x: 1216, startPoint y: 633, endPoint x: 1285, endPoint y: 633, distance: 69.6
click at [1287, 633] on div "Employees should always follow their supervisor’s orders, even if it is against…" at bounding box center [966, 640] width 660 height 31
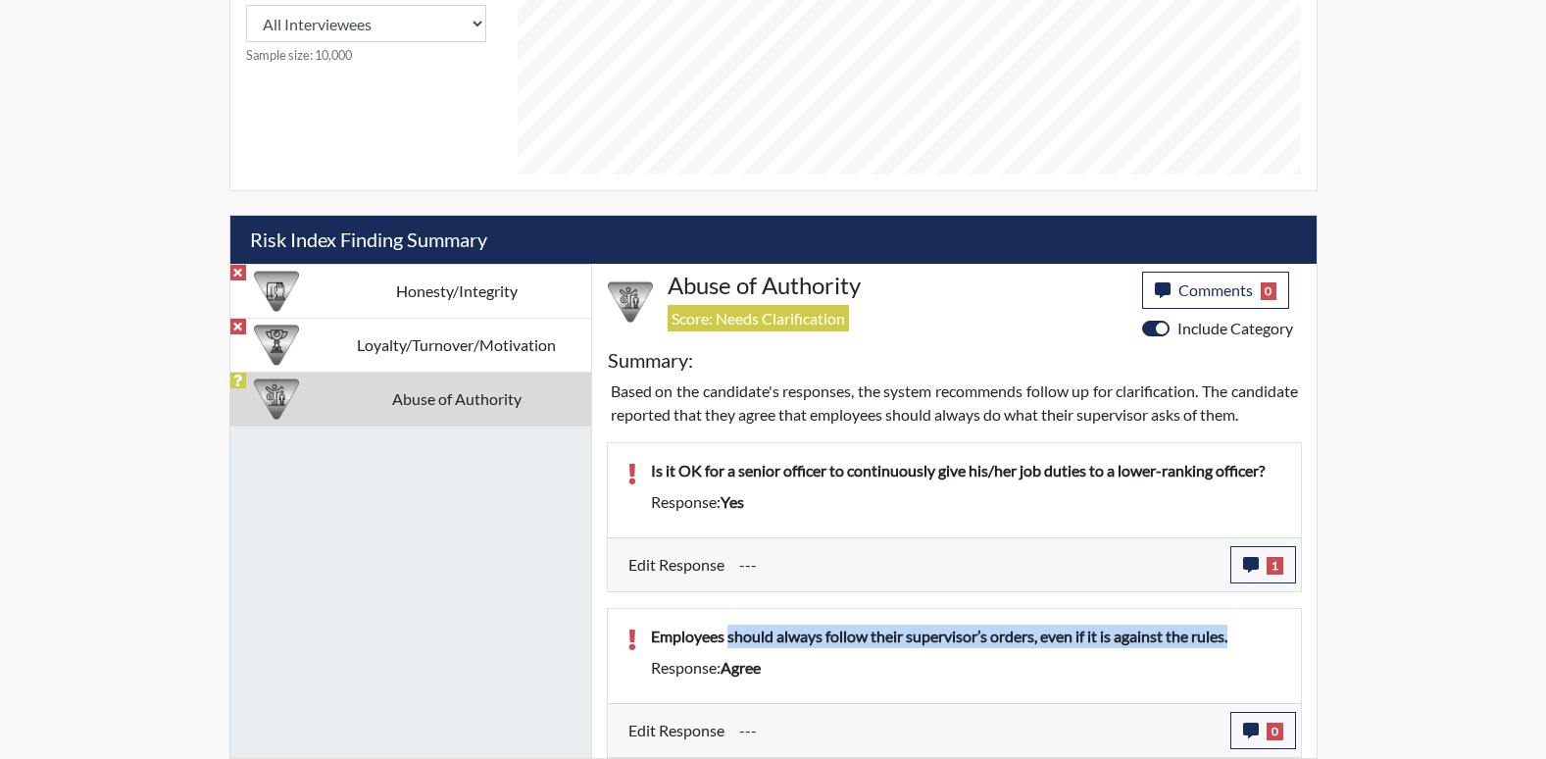
drag, startPoint x: 1268, startPoint y: 633, endPoint x: 731, endPoint y: 641, distance: 536.4
click at [731, 641] on p "Employees should always follow their supervisor’s orders, even if it is against…" at bounding box center [966, 637] width 630 height 24
drag, startPoint x: 731, startPoint y: 641, endPoint x: 1061, endPoint y: 636, distance: 329.5
click at [1061, 636] on p "Employees should always follow their supervisor’s orders, even if it is against…" at bounding box center [966, 637] width 630 height 24
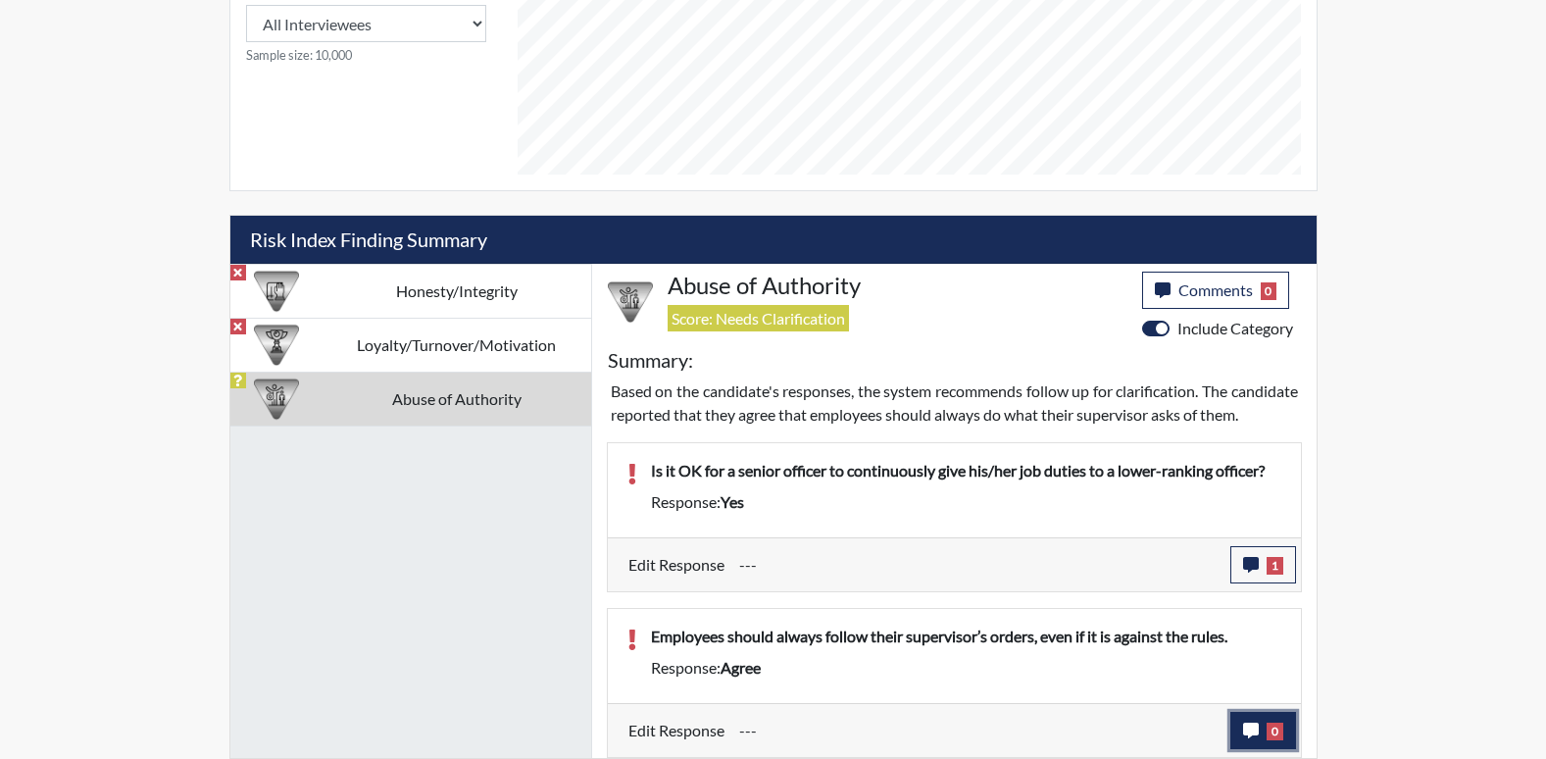
click at [1250, 719] on button "0" at bounding box center [1264, 730] width 66 height 37
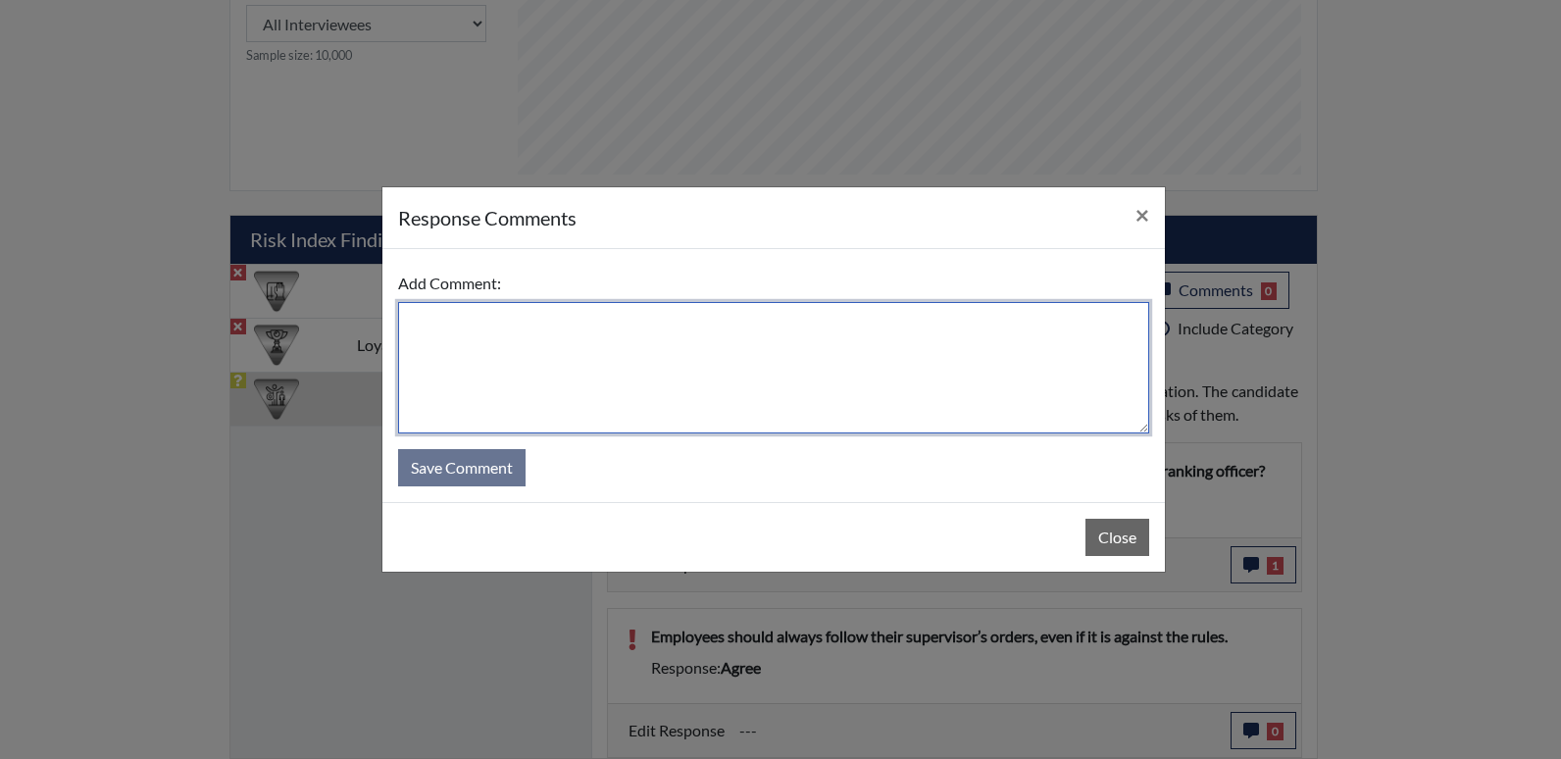
click at [771, 393] on textarea at bounding box center [773, 367] width 751 height 131
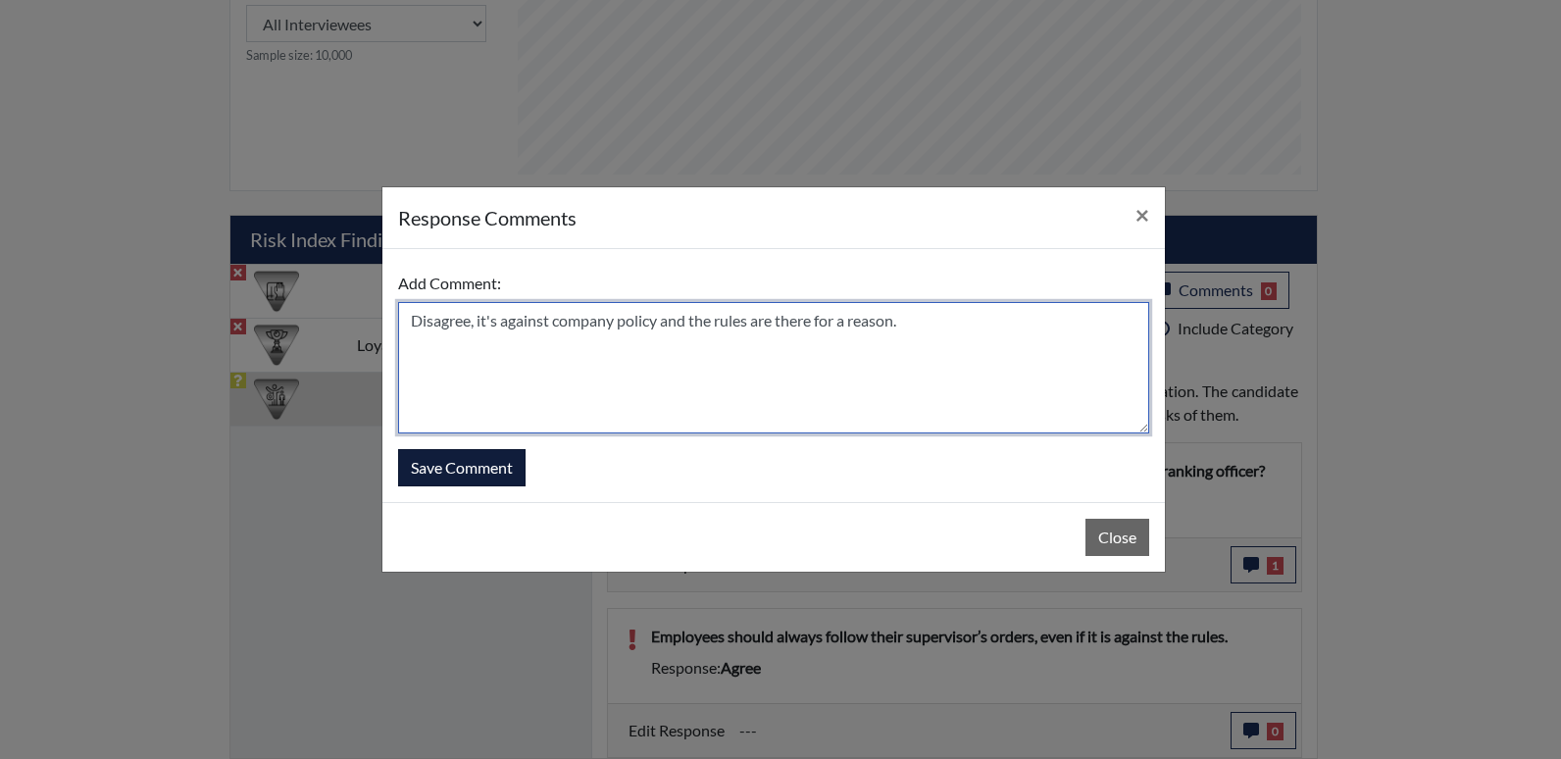
type textarea "Disagree, it's against company policy and the rules are there for a reason."
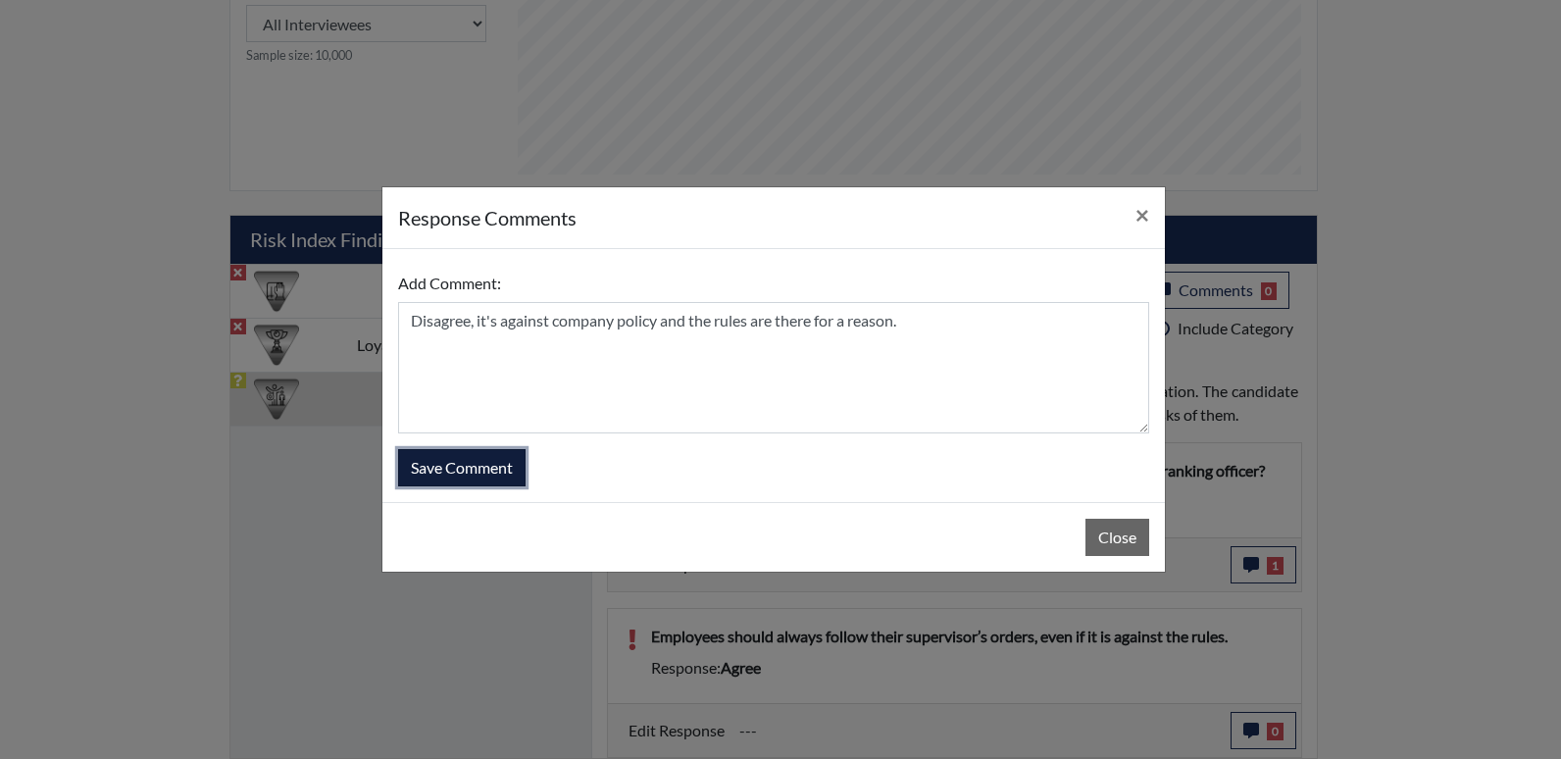
click at [498, 461] on button "Save Comment" at bounding box center [461, 467] width 127 height 37
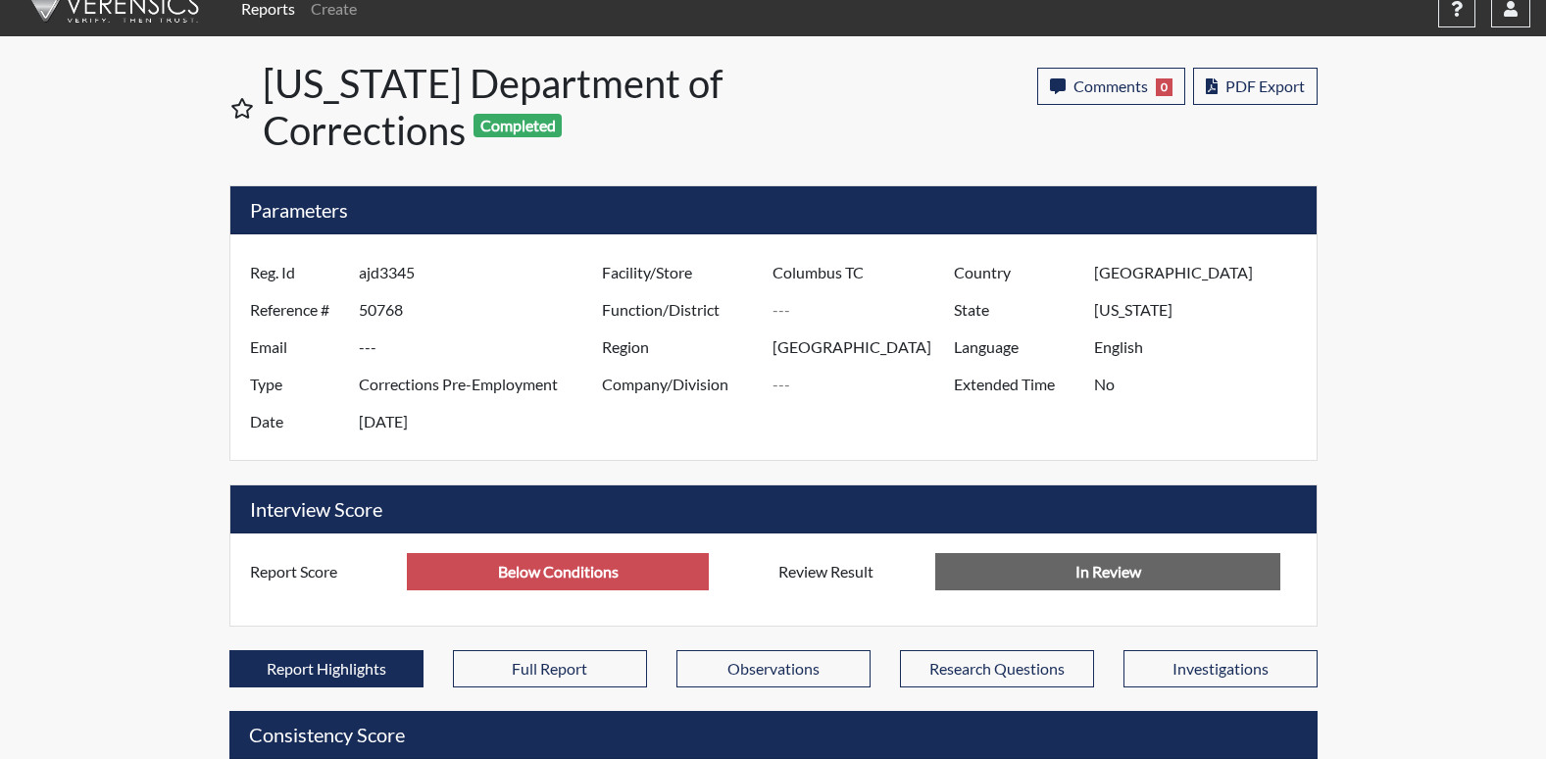
scroll to position [0, 0]
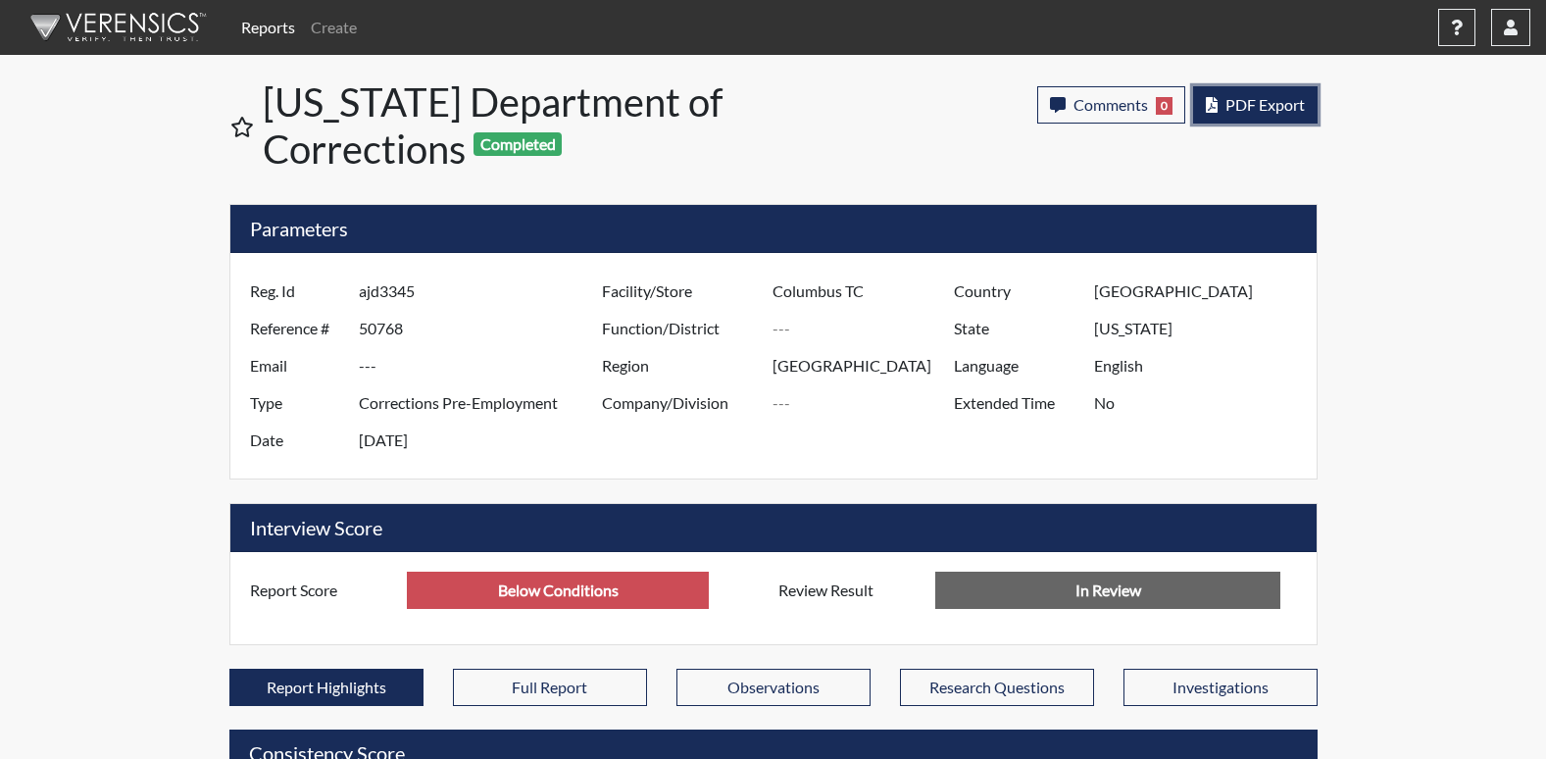
click at [1284, 102] on span "PDF Export" at bounding box center [1265, 104] width 79 height 19
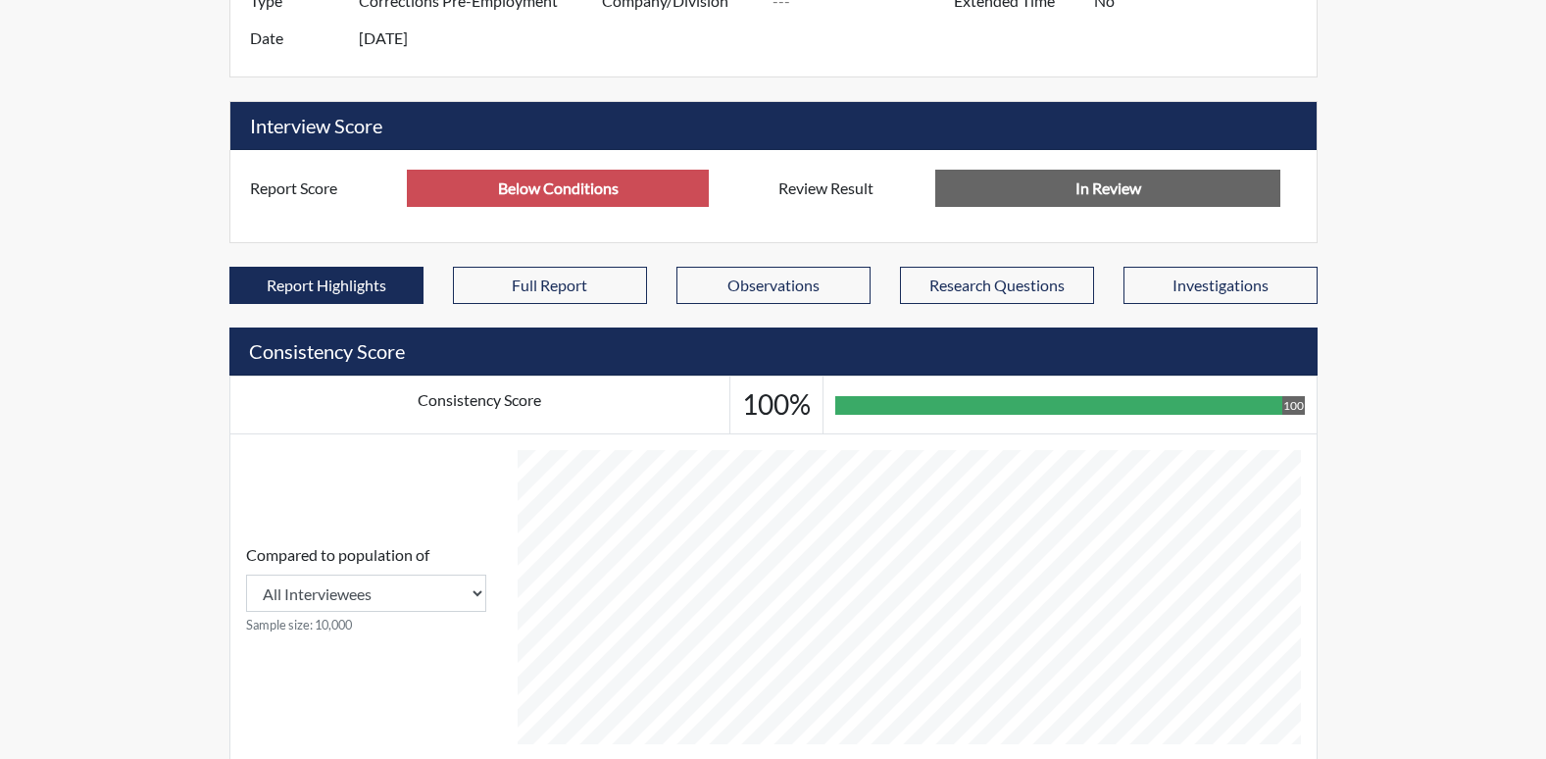
scroll to position [995, 0]
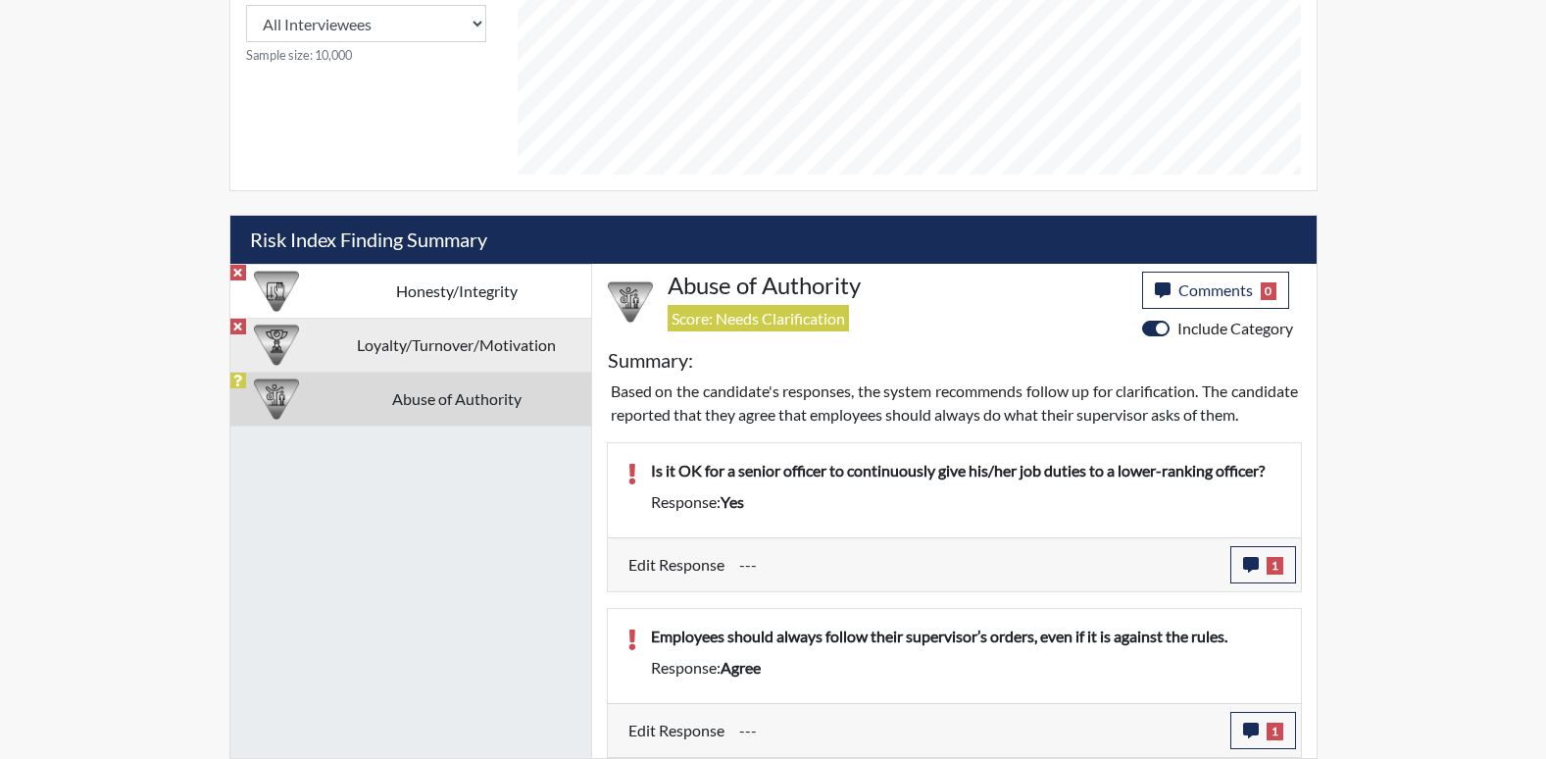
click at [488, 321] on td "Loyalty/Turnover/Motivation" at bounding box center [457, 345] width 269 height 54
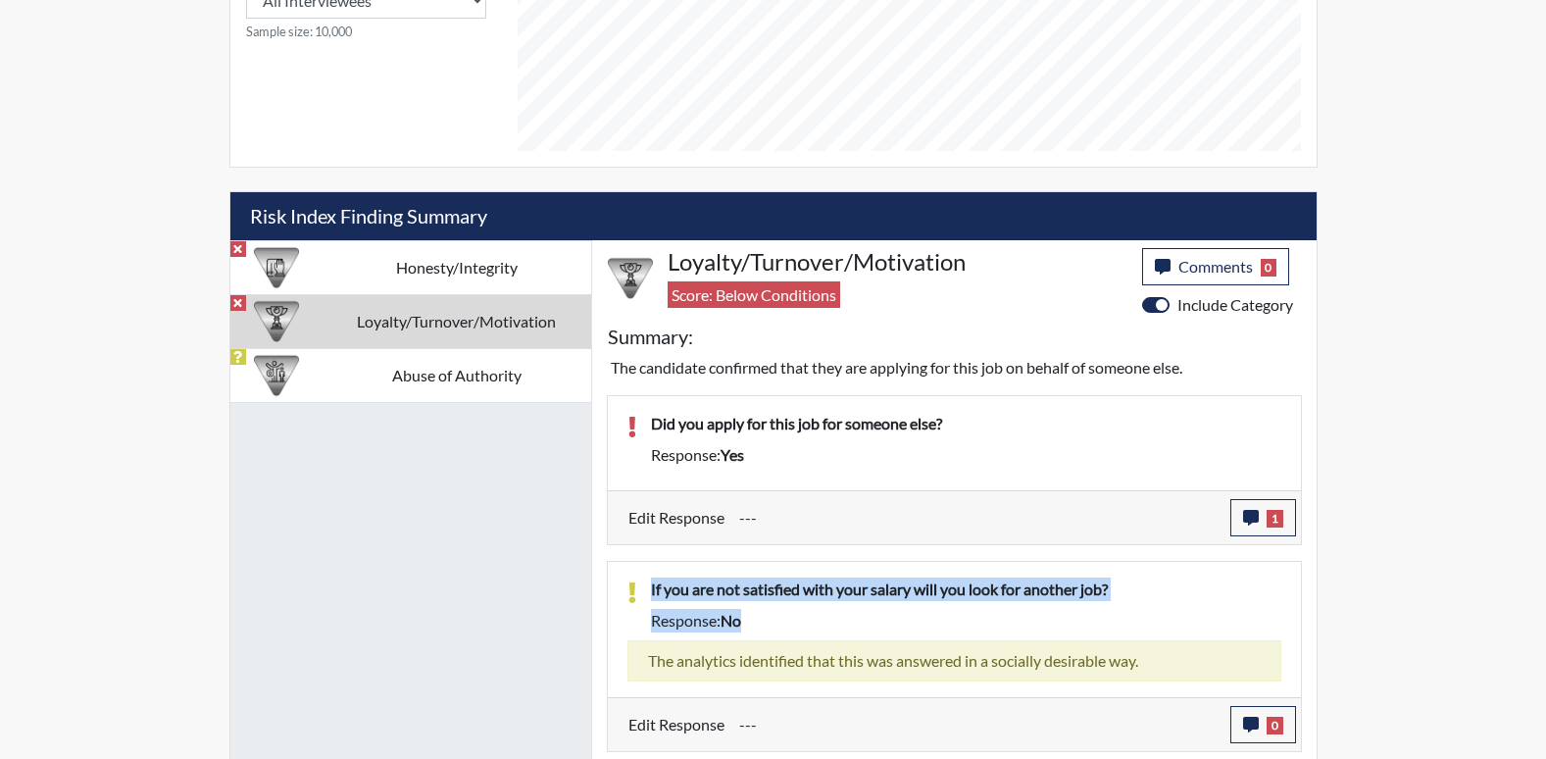
drag, startPoint x: 1527, startPoint y: 505, endPoint x: 1544, endPoint y: 639, distance: 135.5
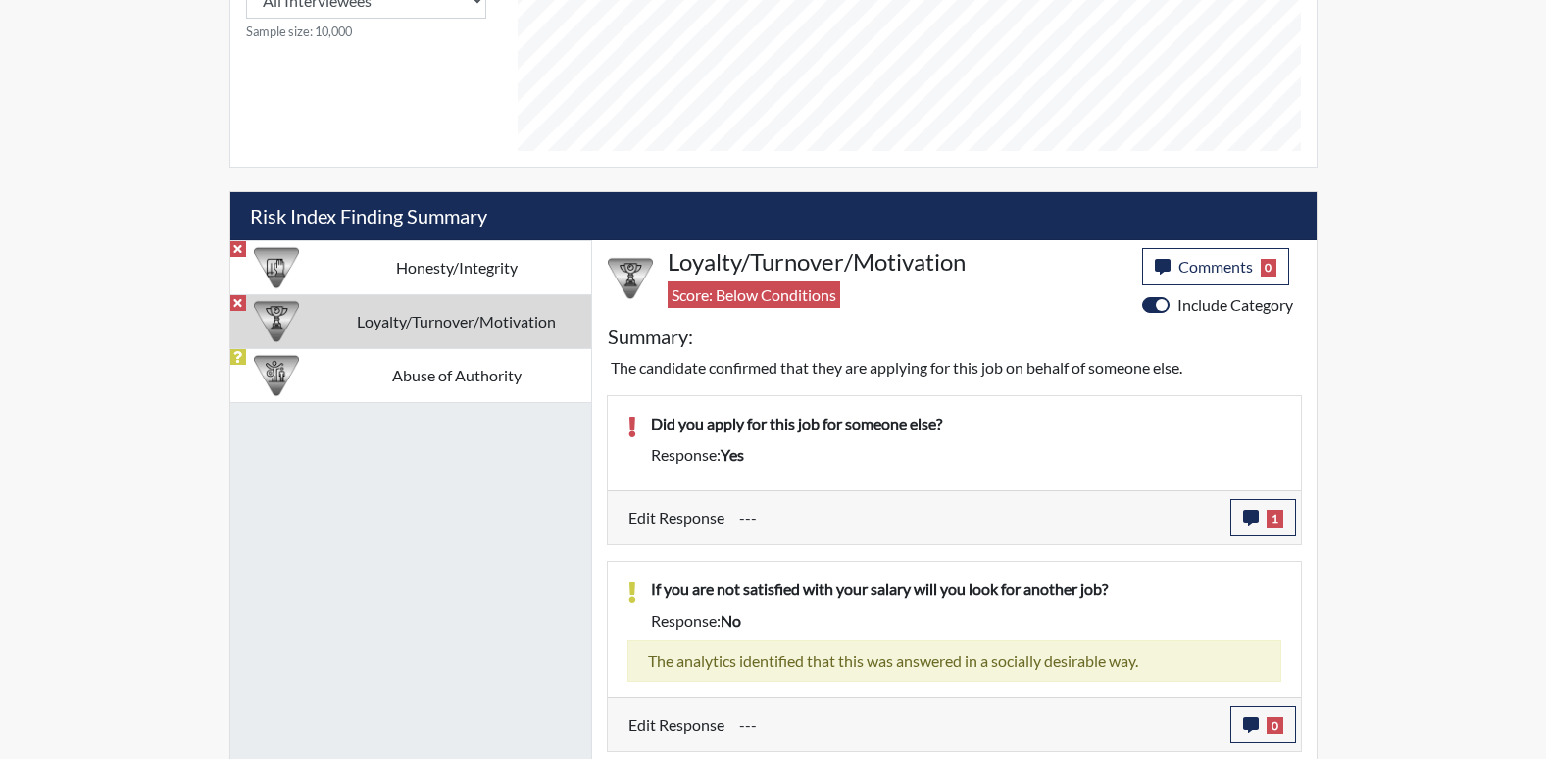
drag, startPoint x: 1544, startPoint y: 639, endPoint x: 1560, endPoint y: 591, distance: 50.5
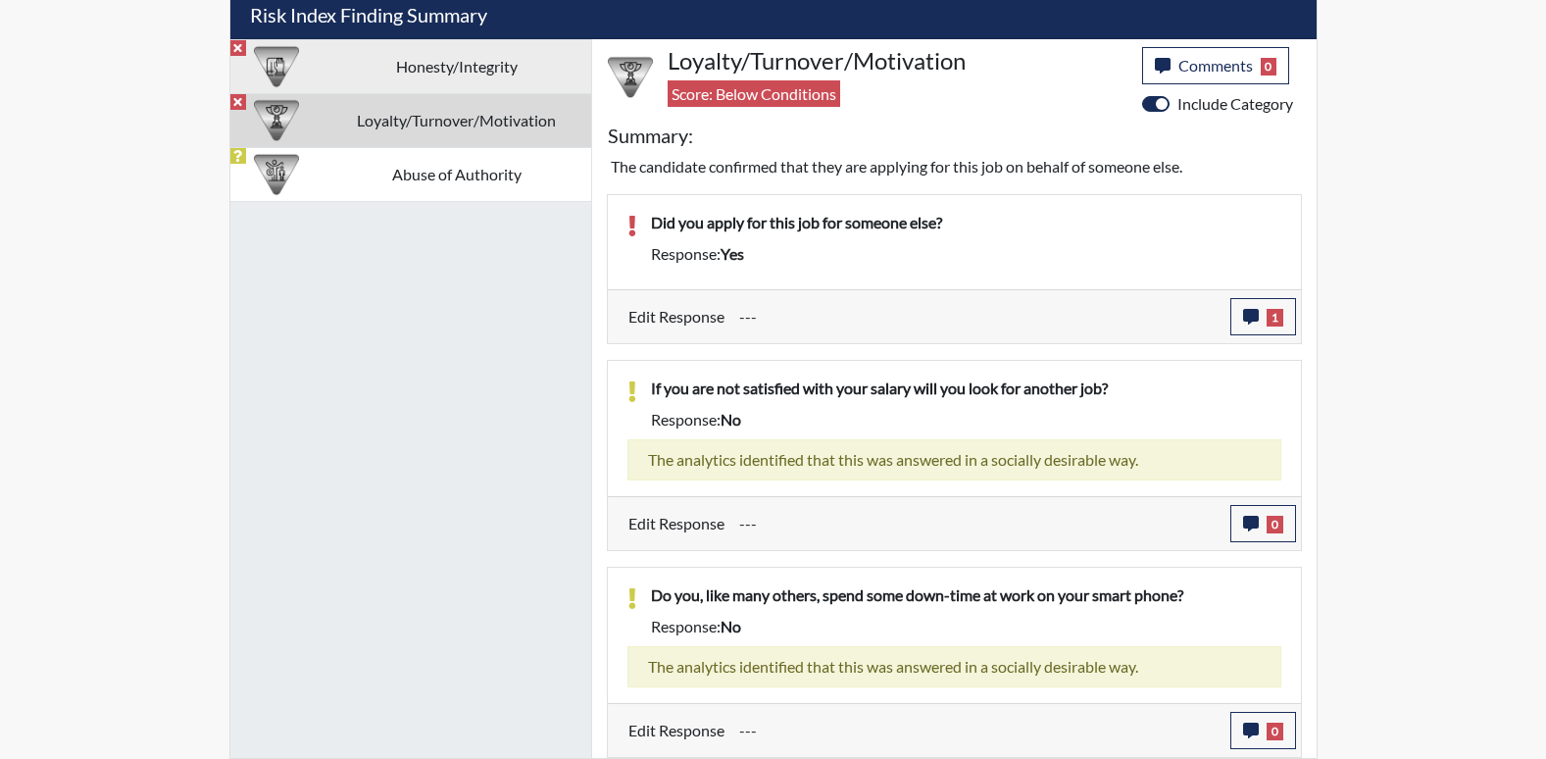
click at [431, 88] on td "Honesty/Integrity" at bounding box center [457, 66] width 269 height 54
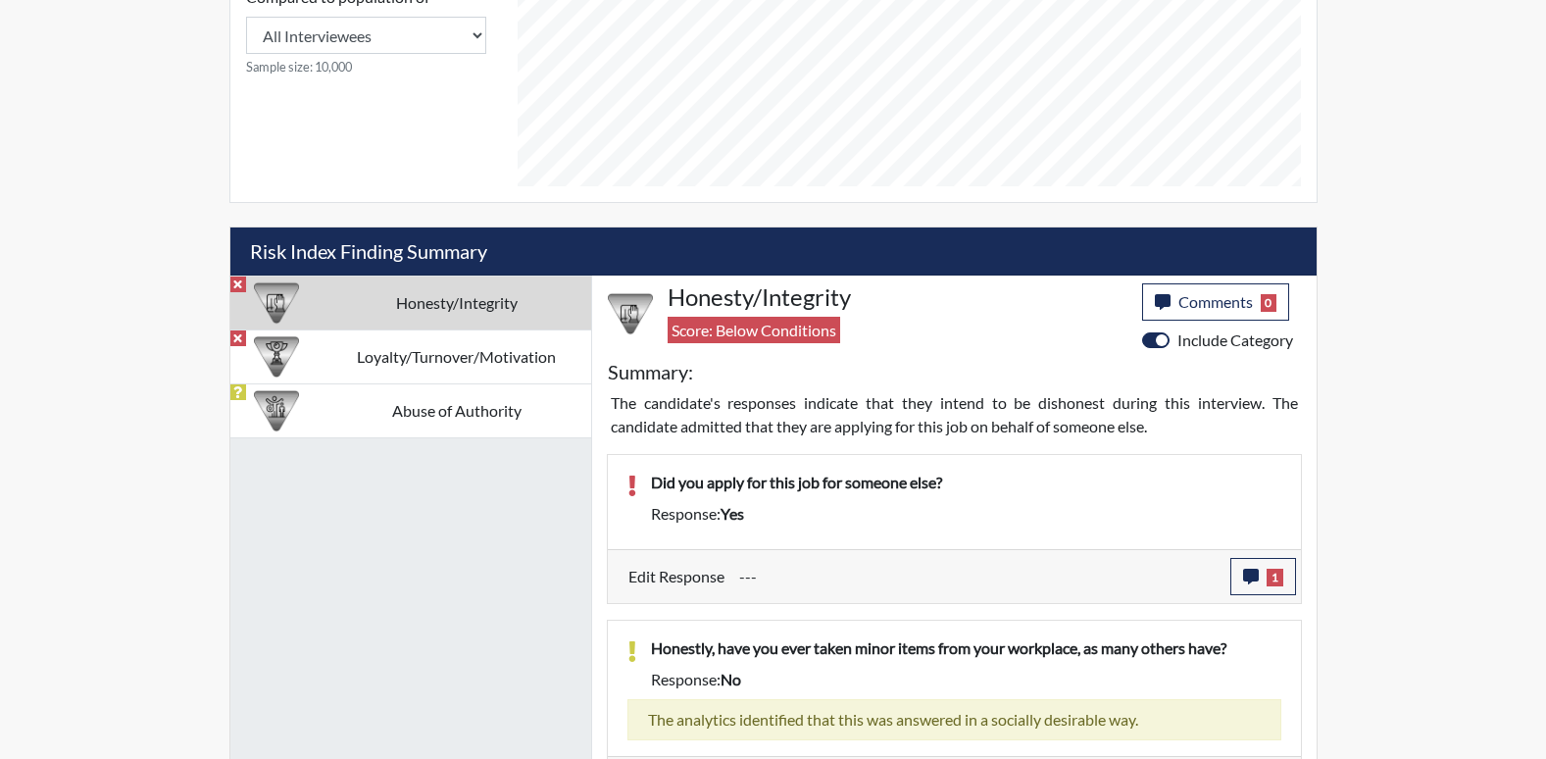
scroll to position [957, 0]
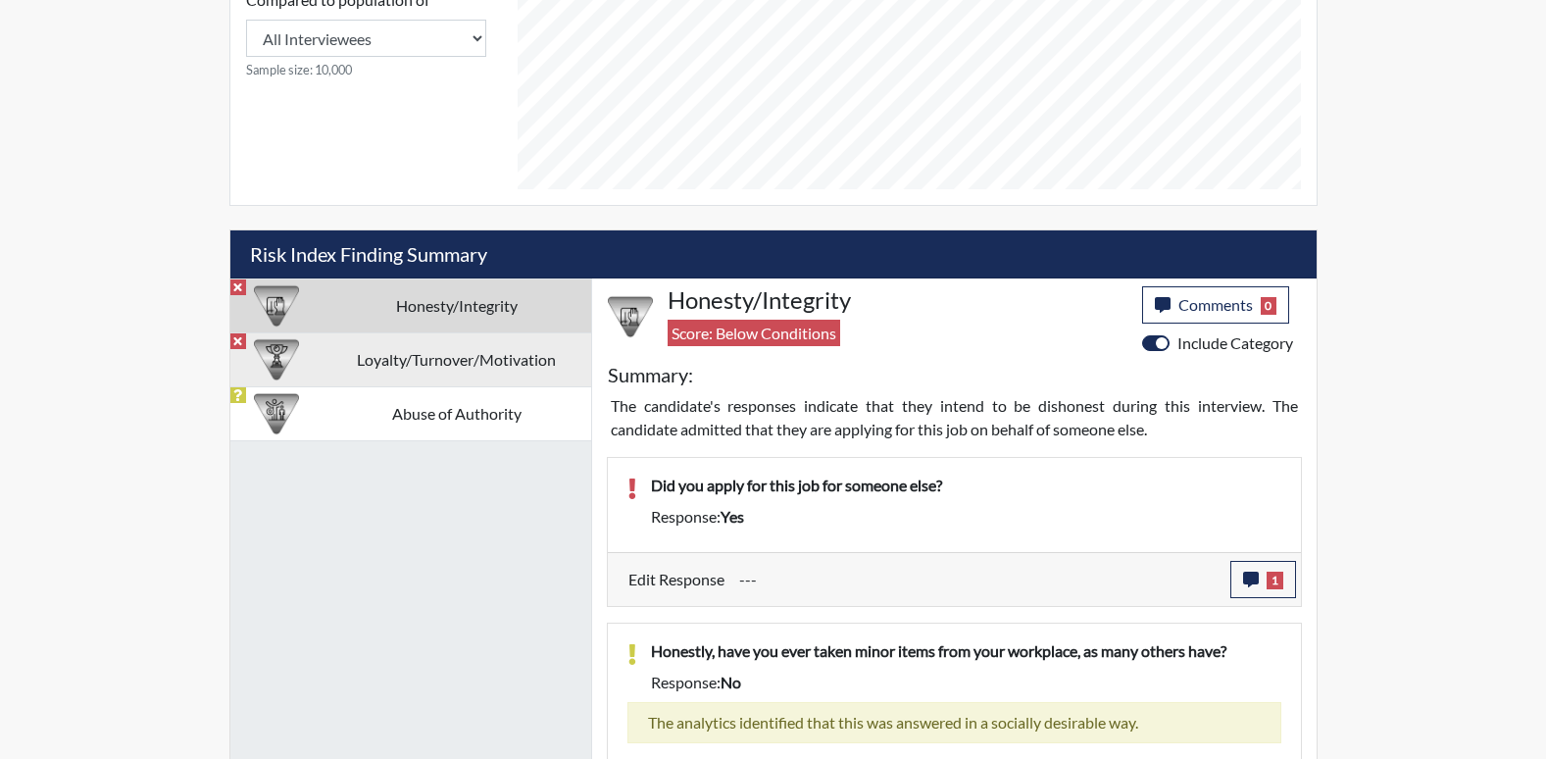
click at [495, 373] on td "Loyalty/Turnover/Motivation" at bounding box center [457, 359] width 269 height 54
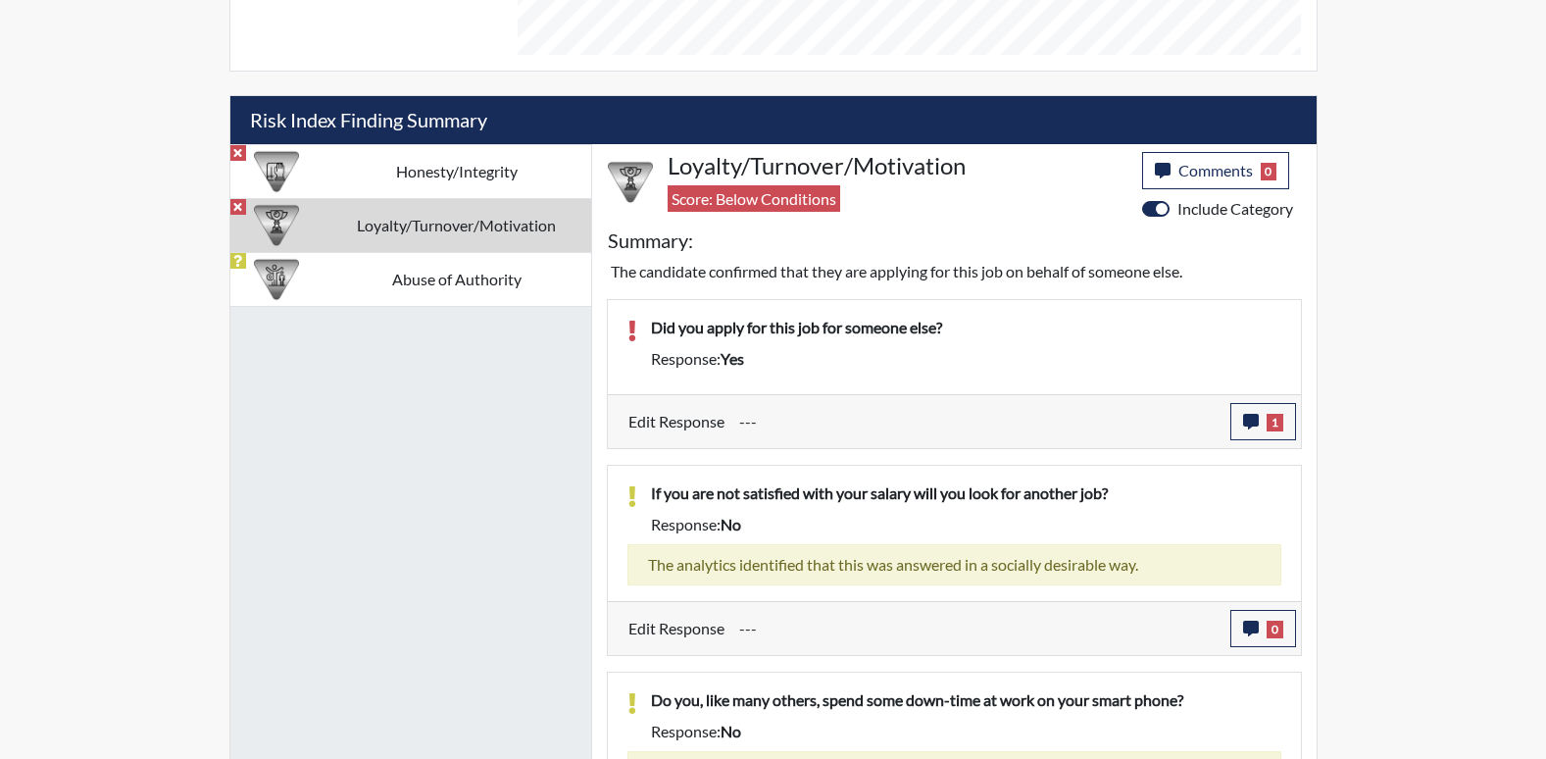
scroll to position [1150, 0]
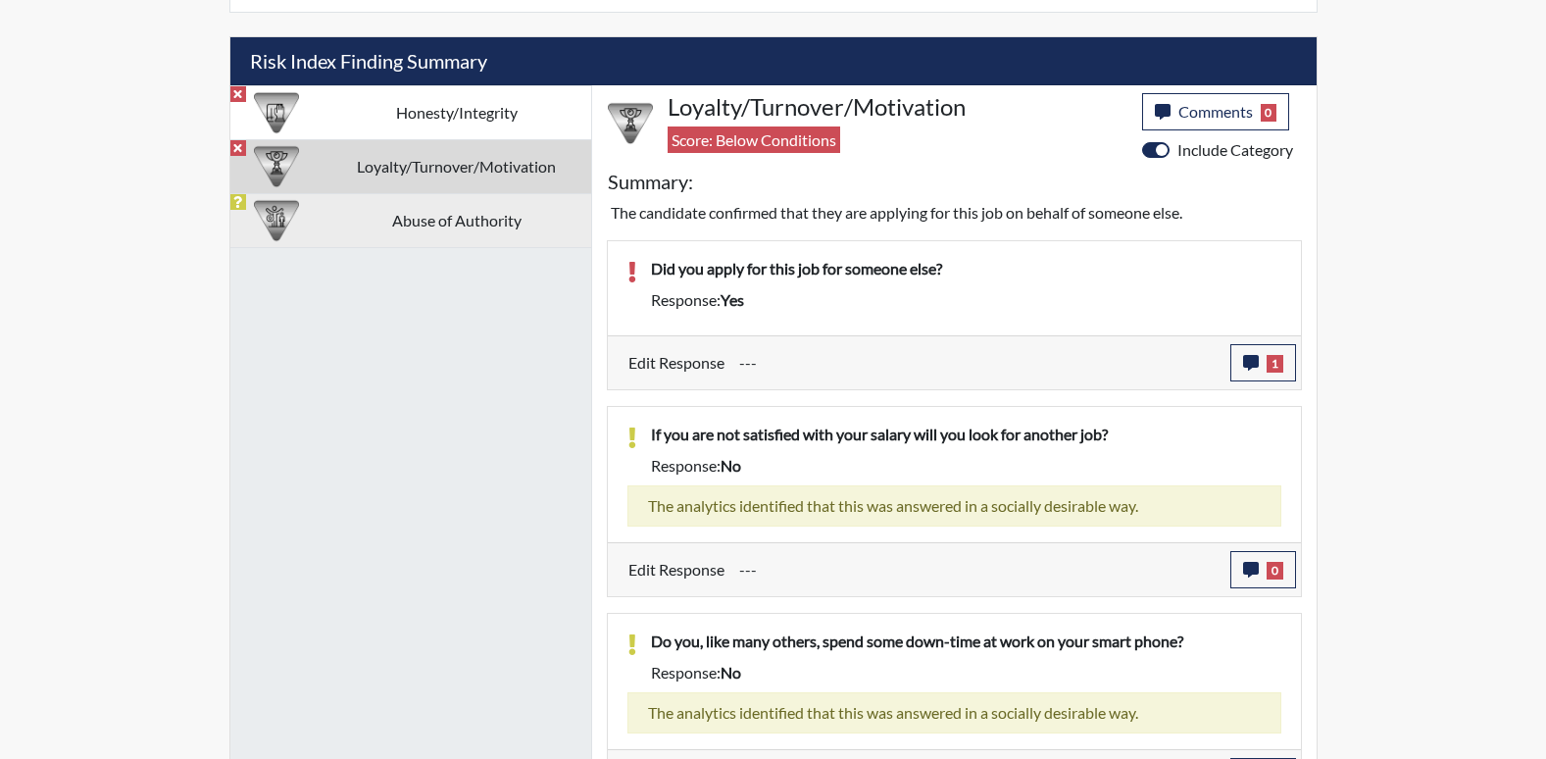
click at [484, 231] on td "Abuse of Authority" at bounding box center [457, 220] width 269 height 54
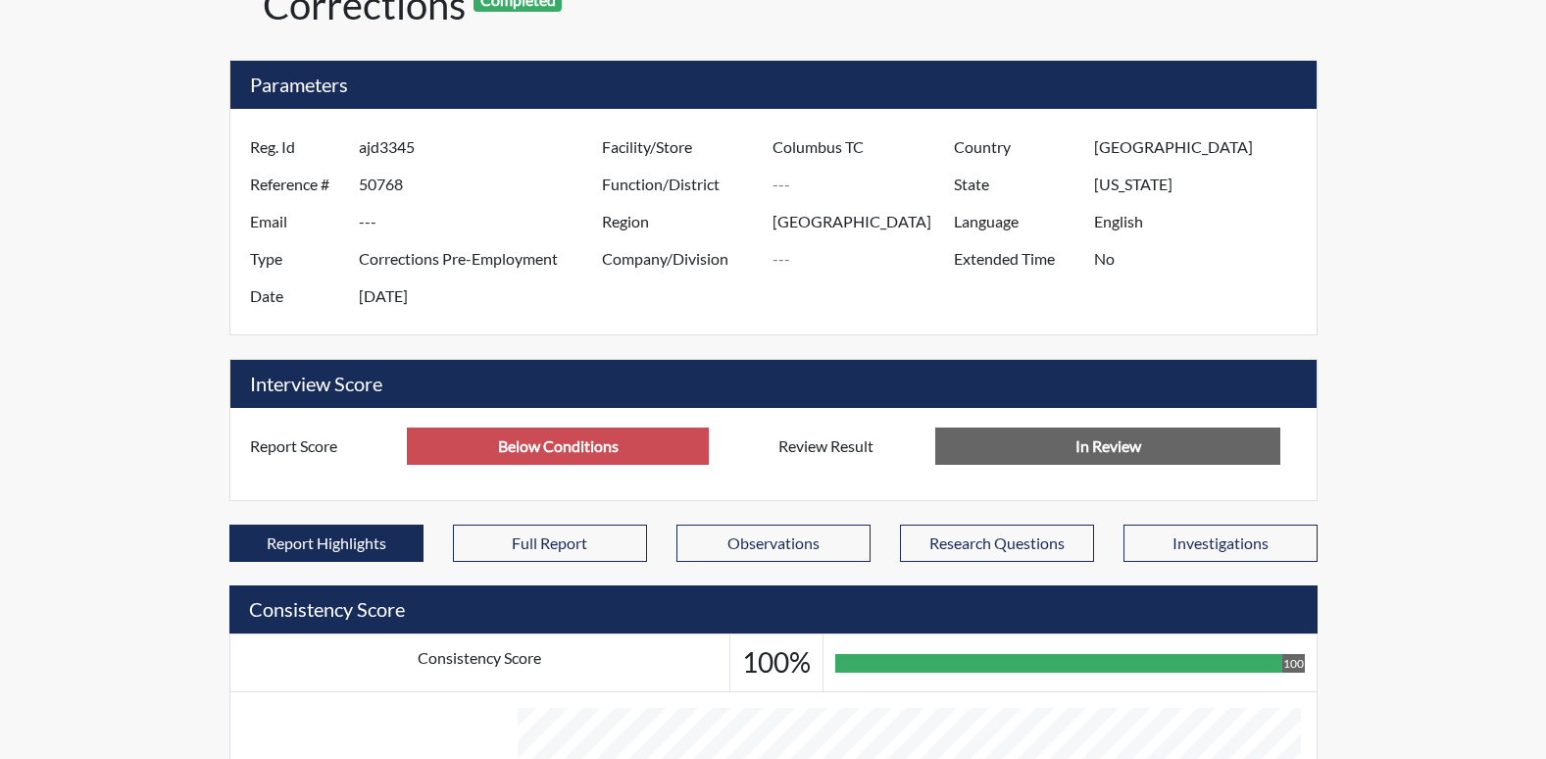
scroll to position [0, 0]
